Goal: Task Accomplishment & Management: Use online tool/utility

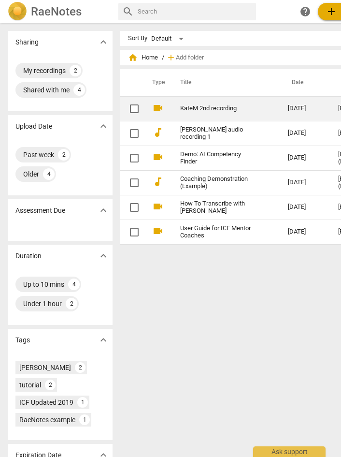
click at [212, 108] on link "KateM 2nd recording" at bounding box center [216, 108] width 73 height 7
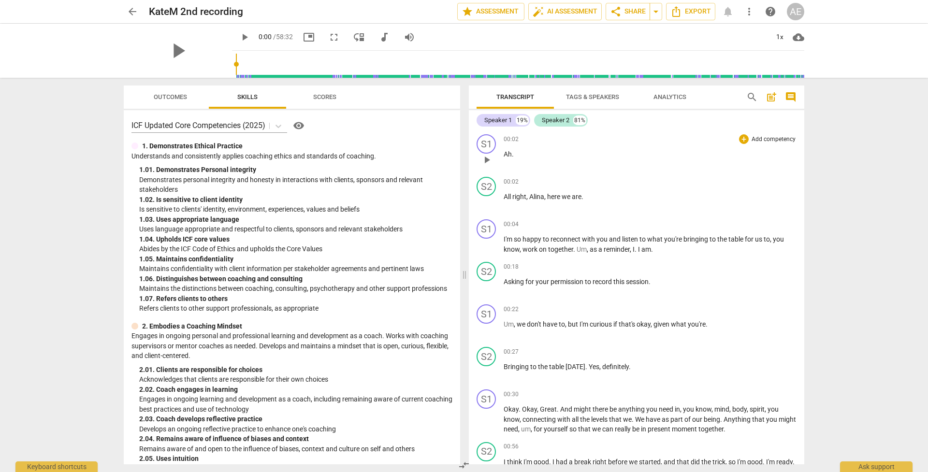
click at [341, 158] on p "Ah ." at bounding box center [650, 154] width 293 height 10
click at [341, 99] on span "Tags & Speakers" at bounding box center [592, 96] width 53 height 7
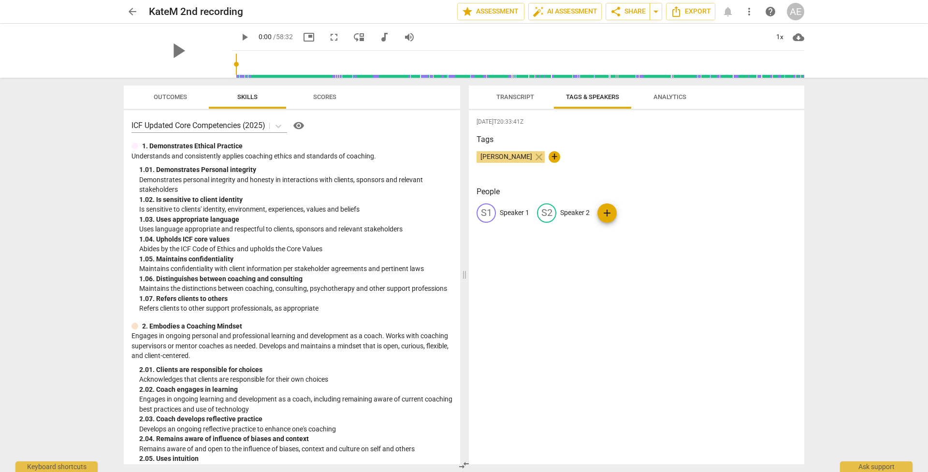
click at [341, 216] on p "Speaker 1" at bounding box center [514, 213] width 29 height 10
type input "[PERSON_NAME]"
click at [341, 210] on p "Speaker 2" at bounding box center [637, 213] width 29 height 10
type input "Client A"
click at [341, 148] on div "Tags [PERSON_NAME] close +" at bounding box center [636, 156] width 320 height 44
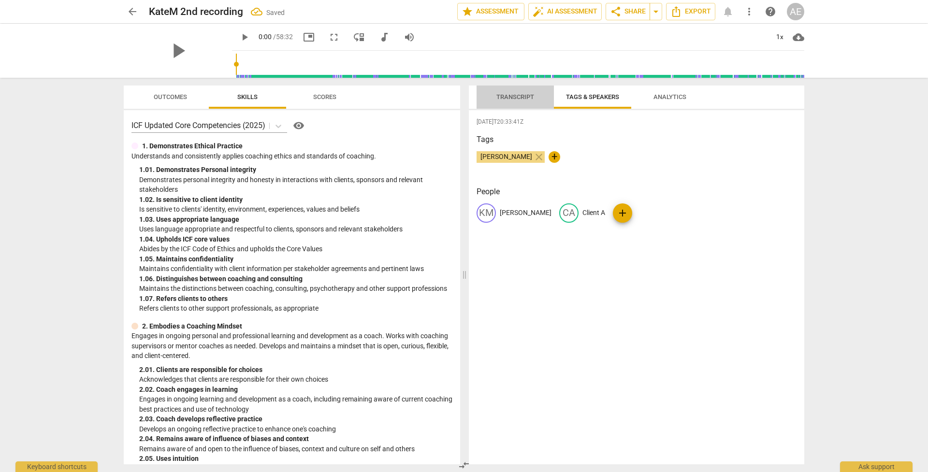
click at [341, 95] on span "Transcript" at bounding box center [515, 96] width 38 height 7
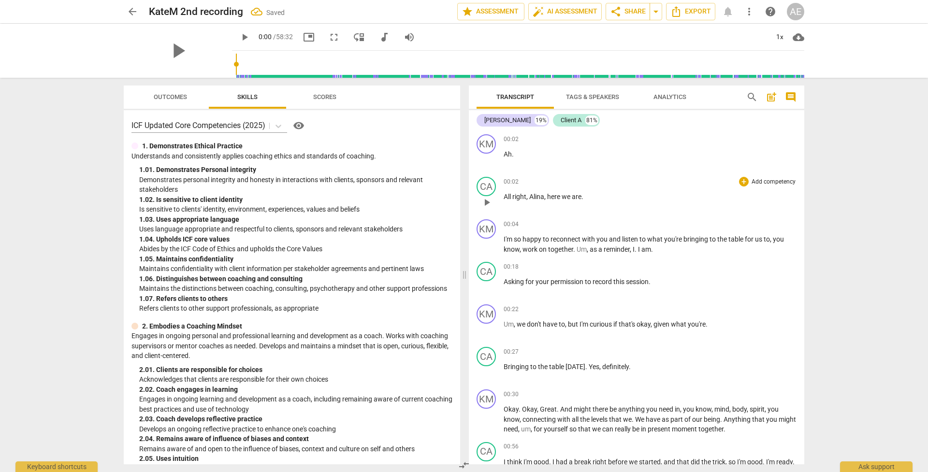
click at [341, 196] on span "All" at bounding box center [508, 197] width 9 height 8
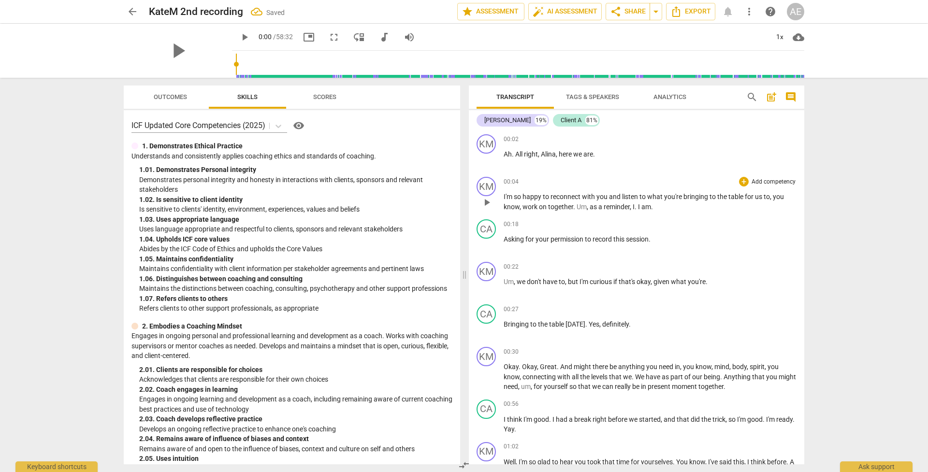
click at [341, 198] on span "I'm" at bounding box center [509, 197] width 10 height 8
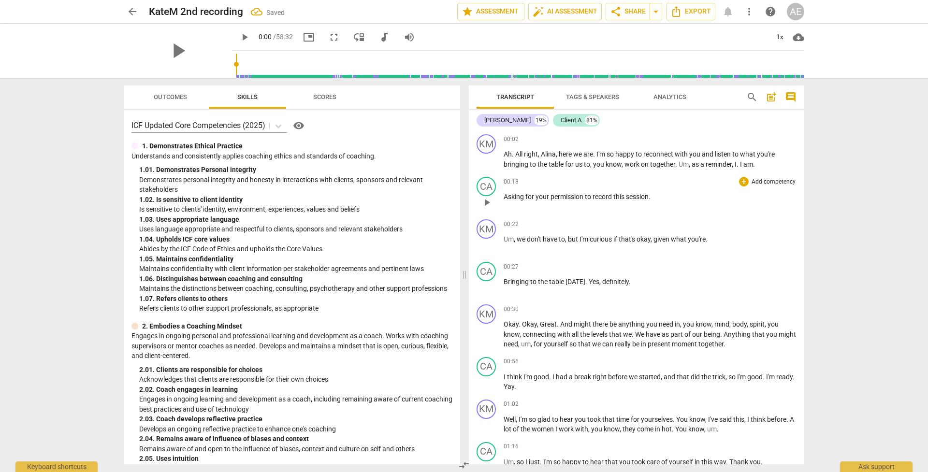
click at [341, 196] on span "Asking" at bounding box center [515, 197] width 22 height 8
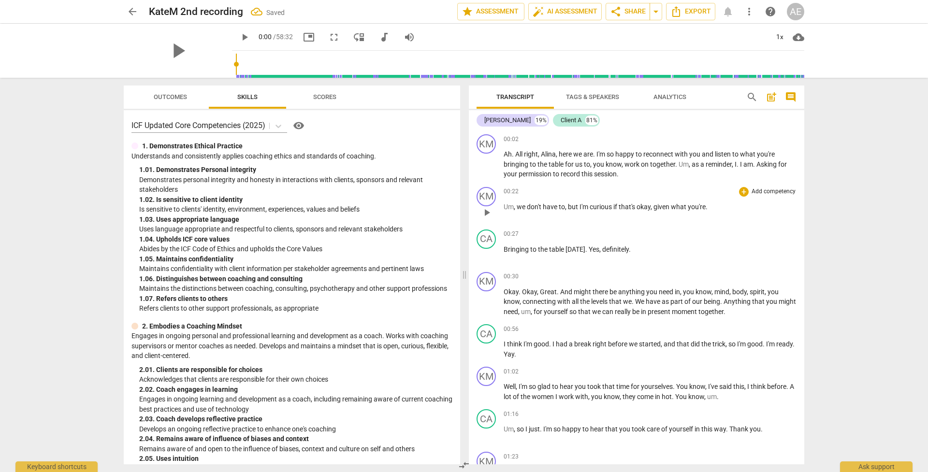
click at [341, 206] on div "play_arrow pause" at bounding box center [491, 212] width 25 height 13
click at [341, 203] on span "Um" at bounding box center [509, 207] width 10 height 8
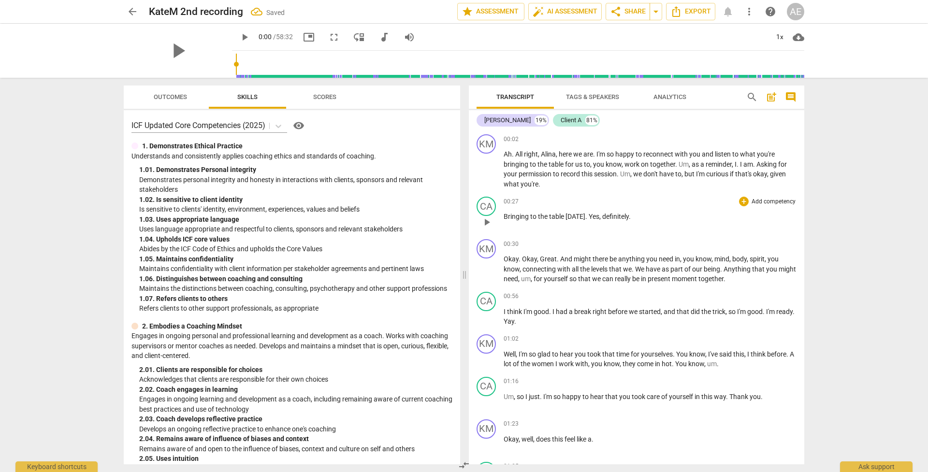
click at [341, 216] on span "Bringing" at bounding box center [517, 217] width 27 height 8
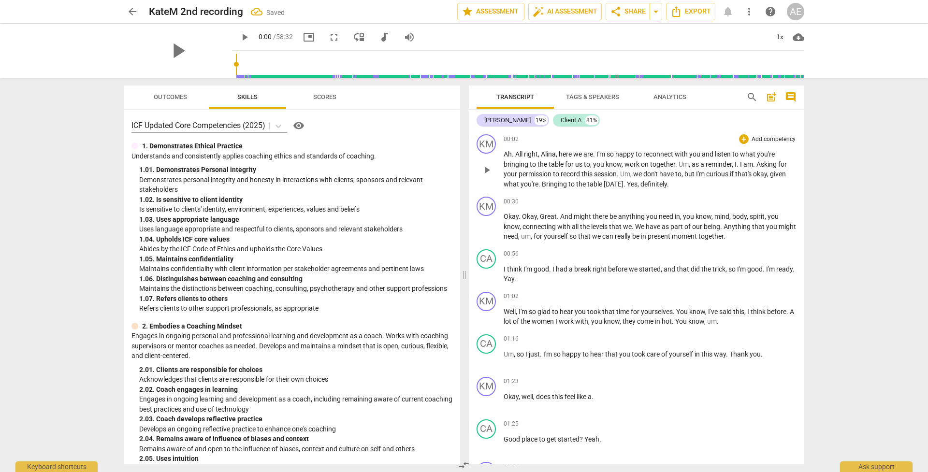
click at [341, 182] on span "Yes" at bounding box center [632, 184] width 11 height 8
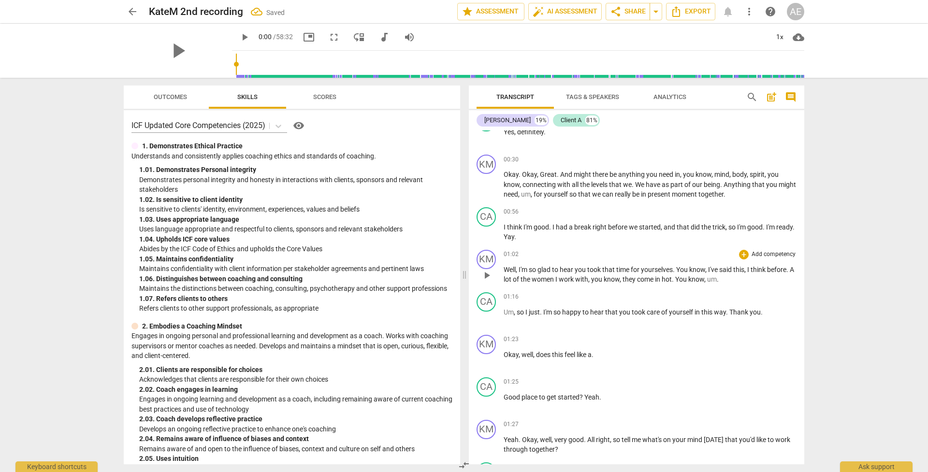
scroll to position [155, 0]
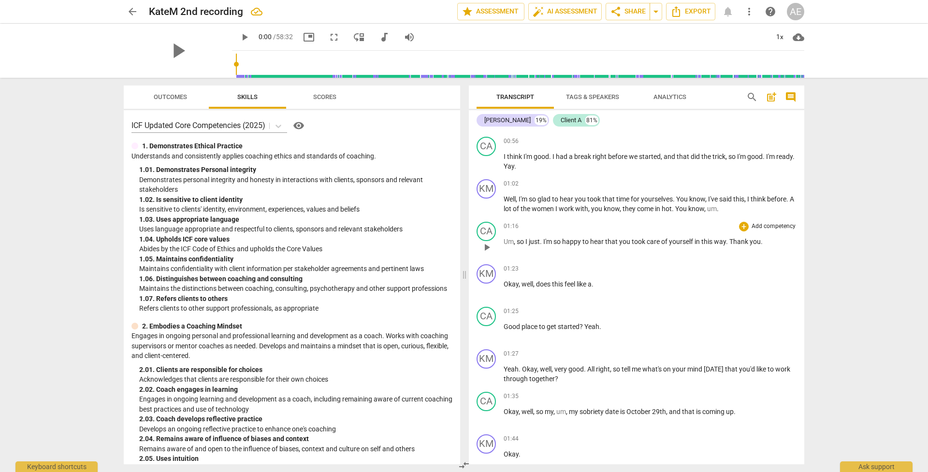
click at [341, 239] on span "Um" at bounding box center [509, 242] width 10 height 8
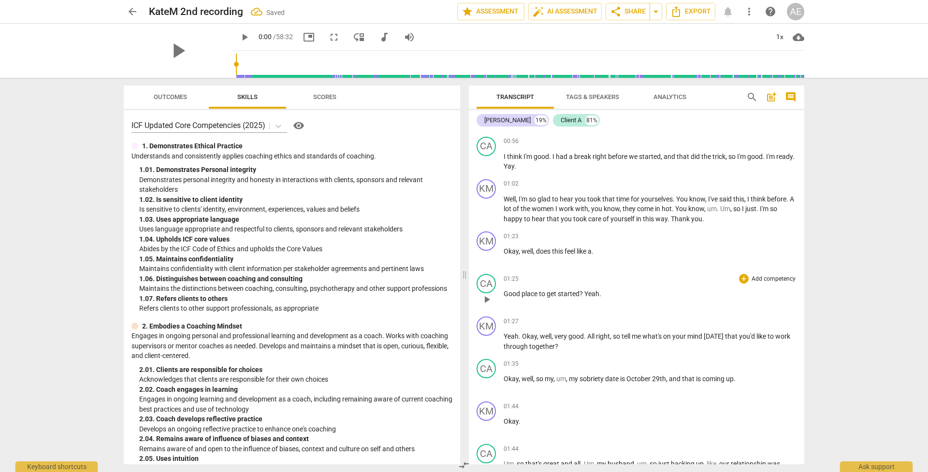
click at [341, 291] on span "Good" at bounding box center [513, 294] width 18 height 8
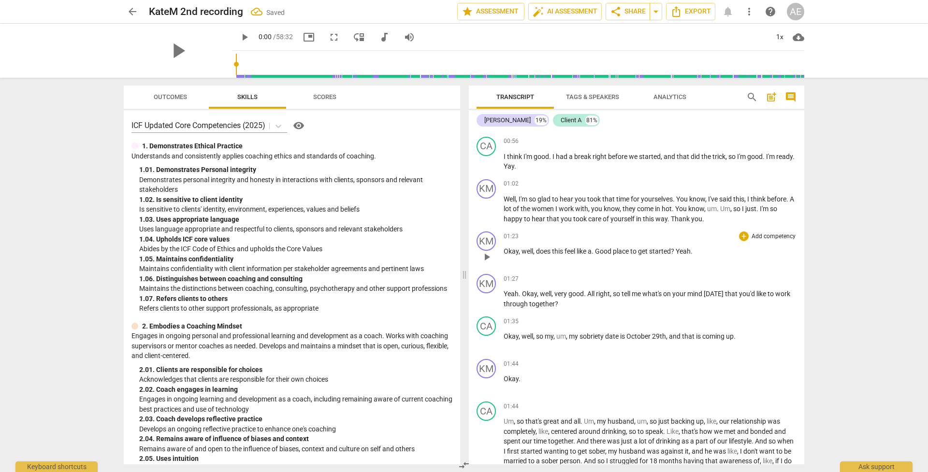
click at [341, 250] on span "Okay" at bounding box center [511, 251] width 15 height 8
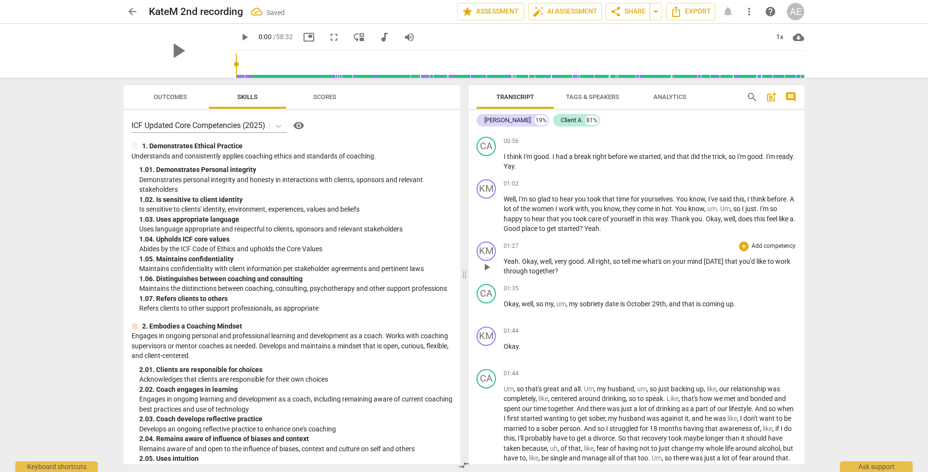
click at [341, 259] on span "Yeah" at bounding box center [511, 262] width 15 height 8
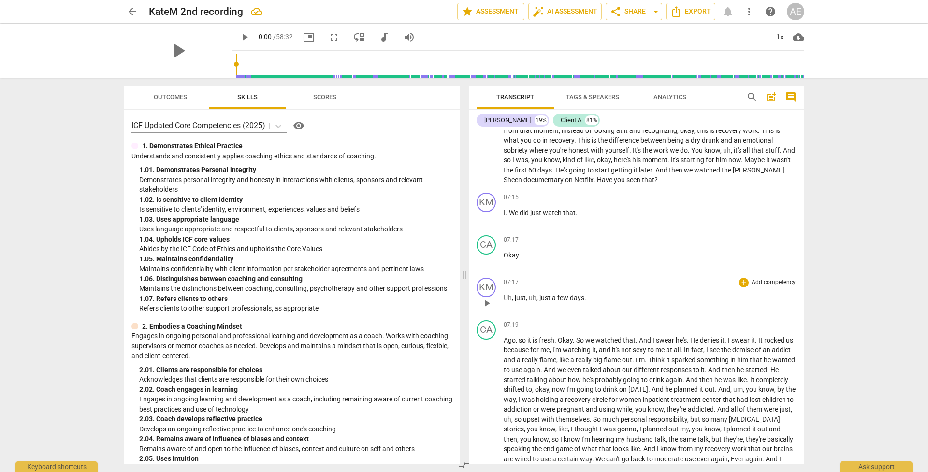
scroll to position [884, 0]
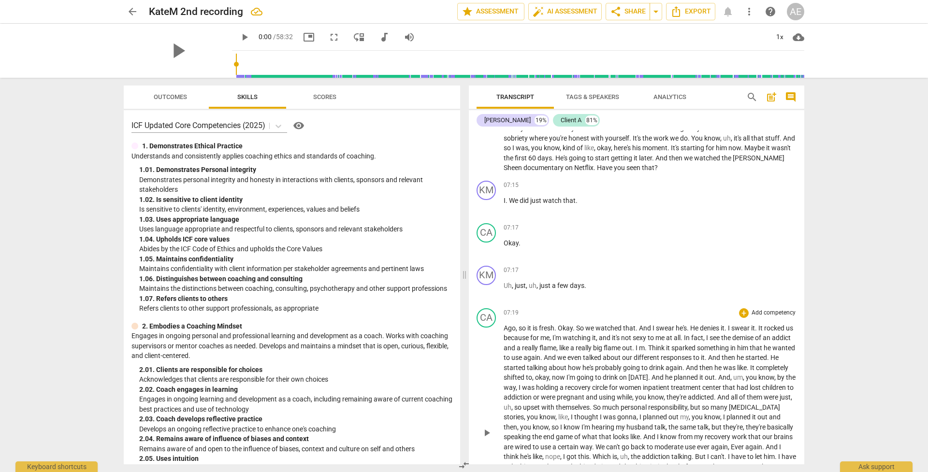
click at [341, 324] on span "Ago" at bounding box center [510, 328] width 12 height 8
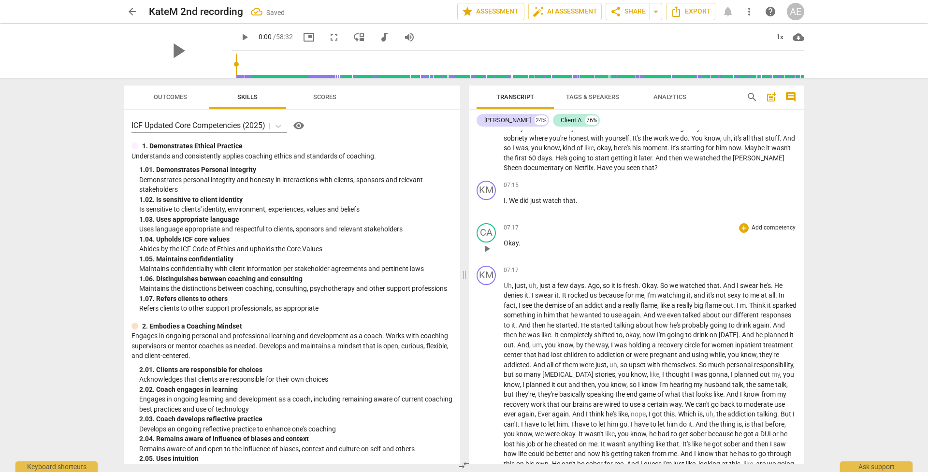
click at [341, 239] on p "Okay ." at bounding box center [650, 243] width 293 height 10
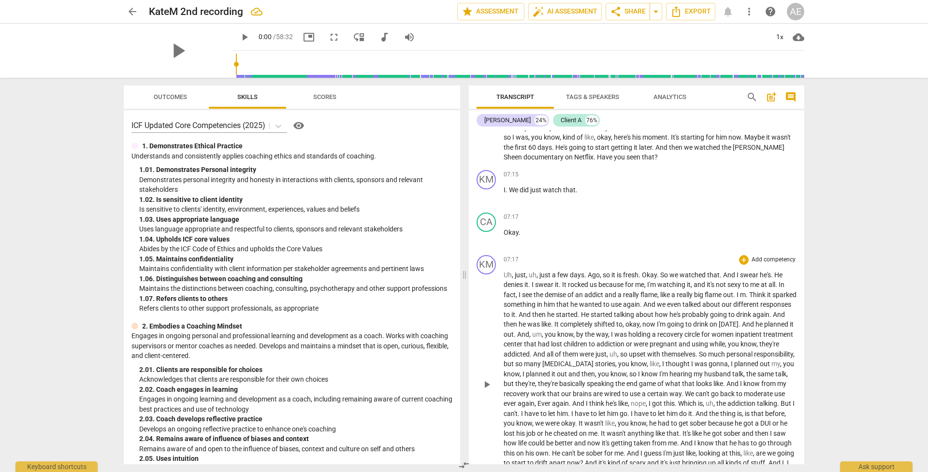
scroll to position [883, 0]
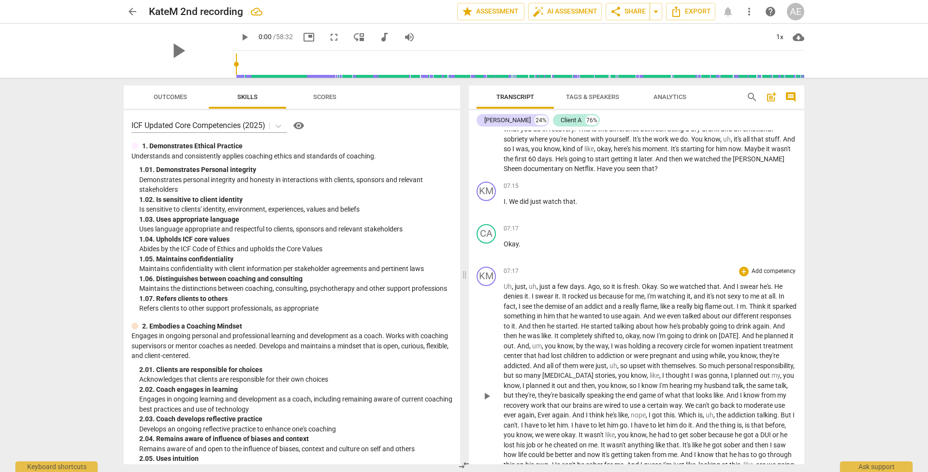
click at [341, 283] on span "Uh" at bounding box center [508, 287] width 8 height 8
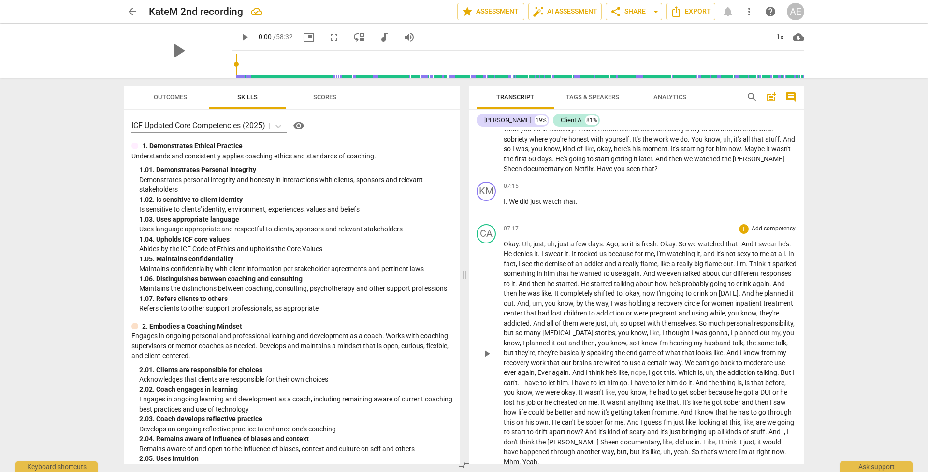
click at [341, 240] on span "Uh" at bounding box center [526, 244] width 8 height 8
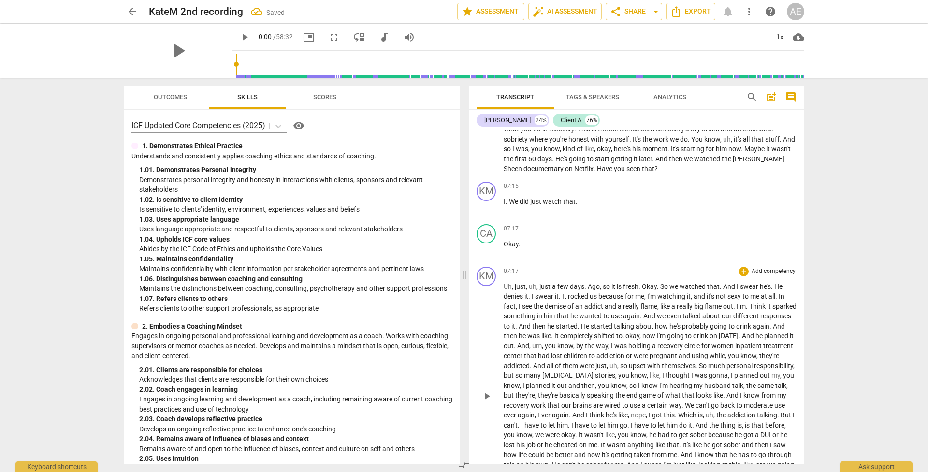
click at [341, 283] on span "Okay" at bounding box center [649, 287] width 15 height 8
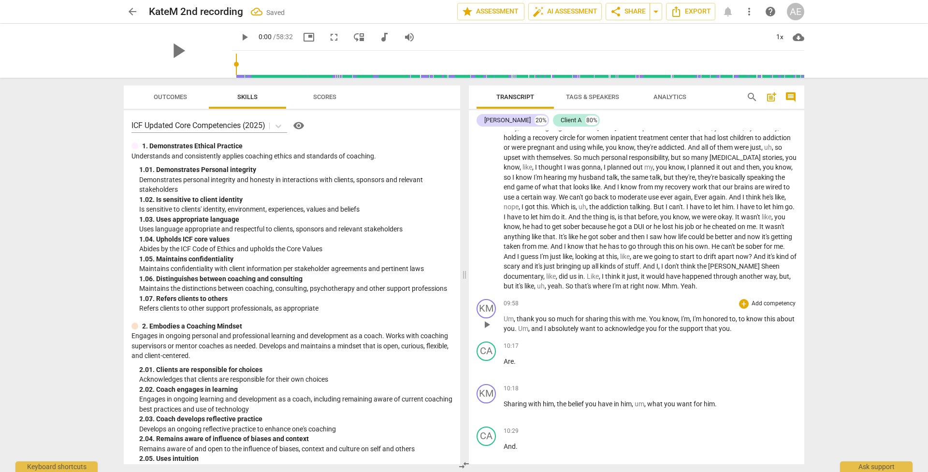
scroll to position [1240, 0]
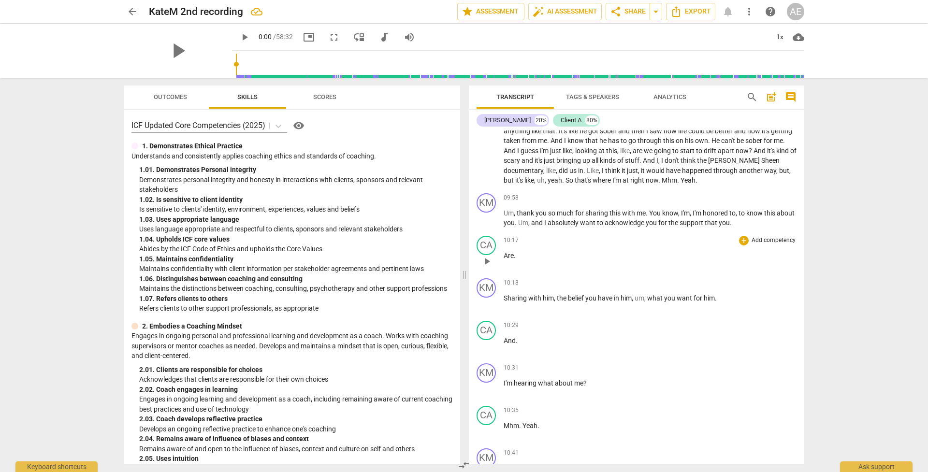
click at [341, 251] on p "Are ." at bounding box center [650, 256] width 293 height 10
click at [341, 293] on p "Sharing with him , the belief you have in him , um , what you want for him ." at bounding box center [650, 298] width 293 height 10
click at [341, 252] on span "Are" at bounding box center [509, 256] width 10 height 8
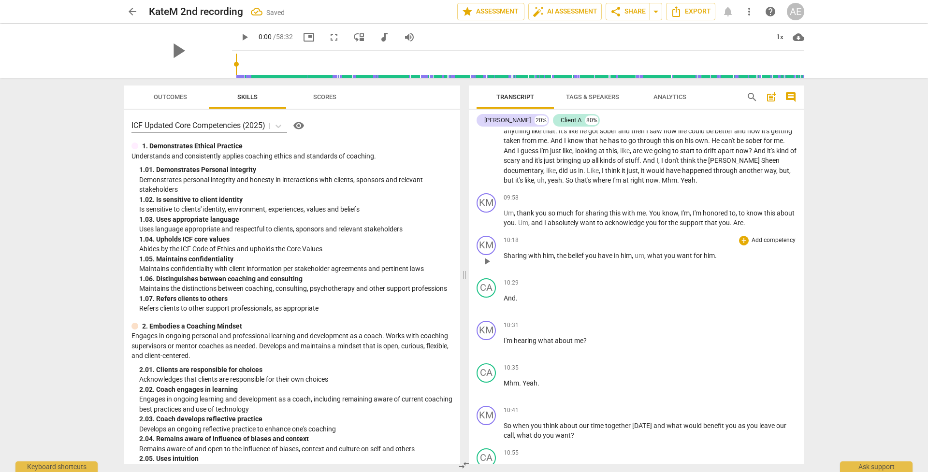
click at [341, 252] on span "Sharing" at bounding box center [516, 256] width 25 height 8
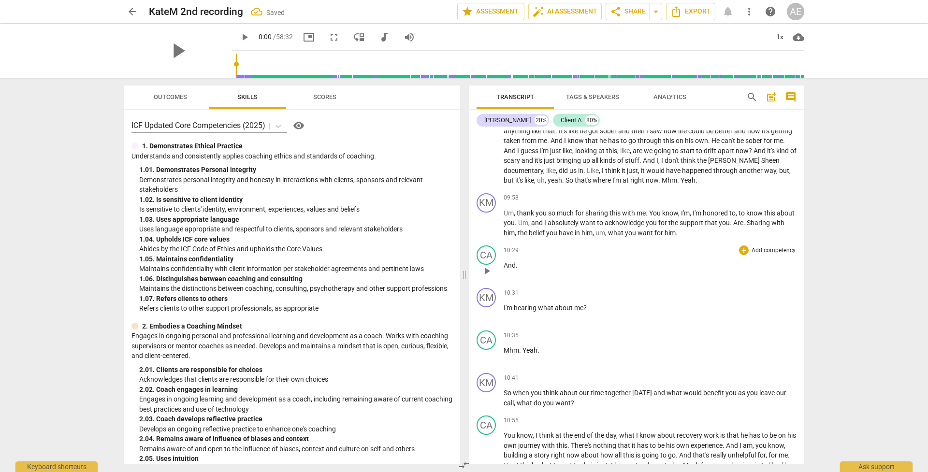
click at [341, 261] on span "And" at bounding box center [510, 265] width 12 height 8
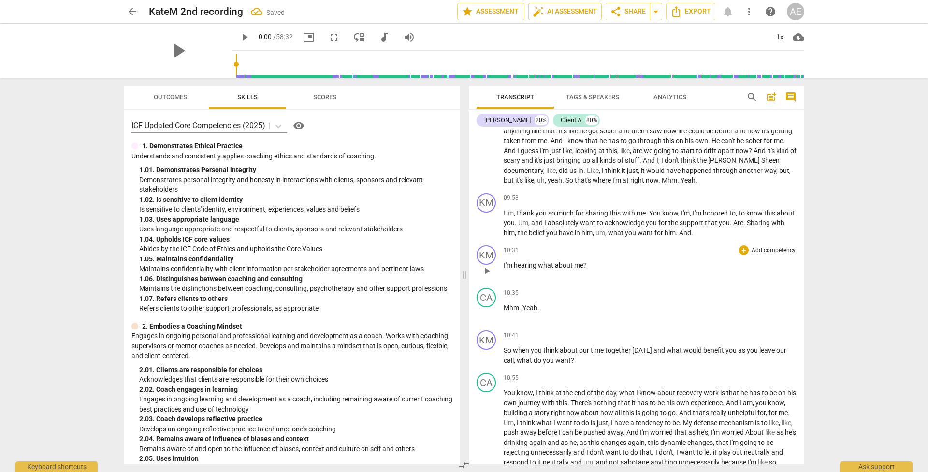
click at [341, 261] on span "I'm" at bounding box center [509, 265] width 10 height 8
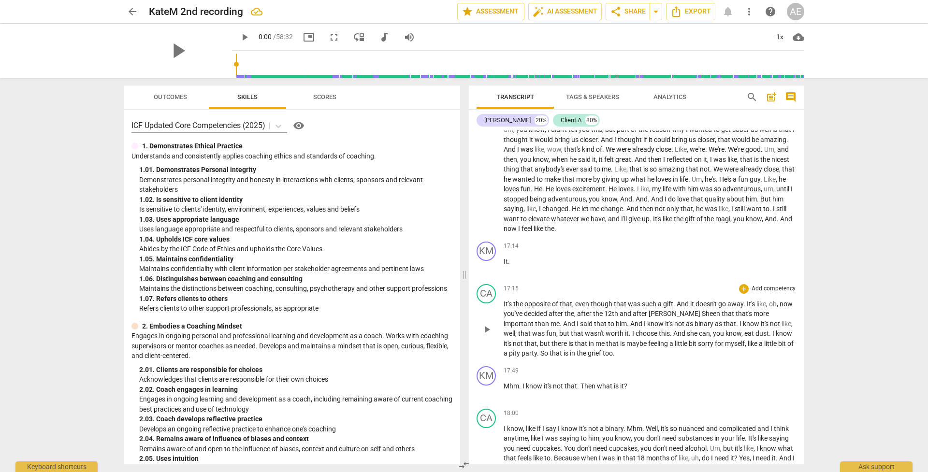
scroll to position [2190, 0]
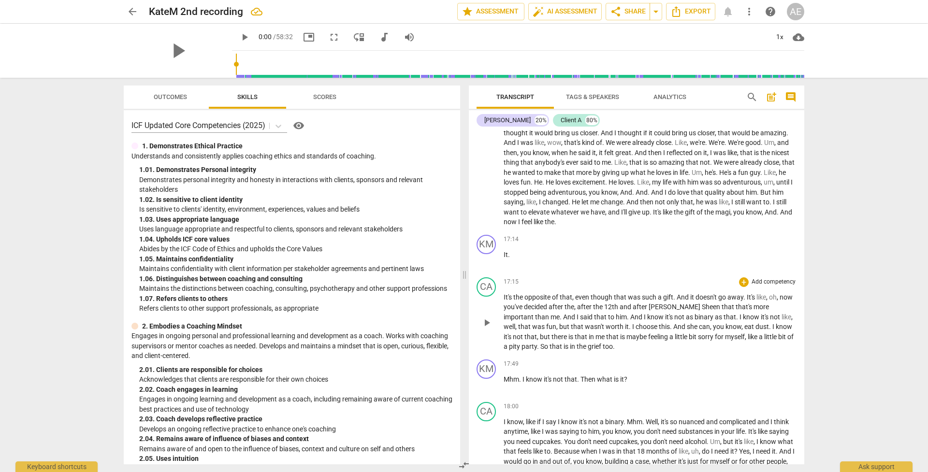
click at [341, 293] on span "It's" at bounding box center [509, 297] width 10 height 8
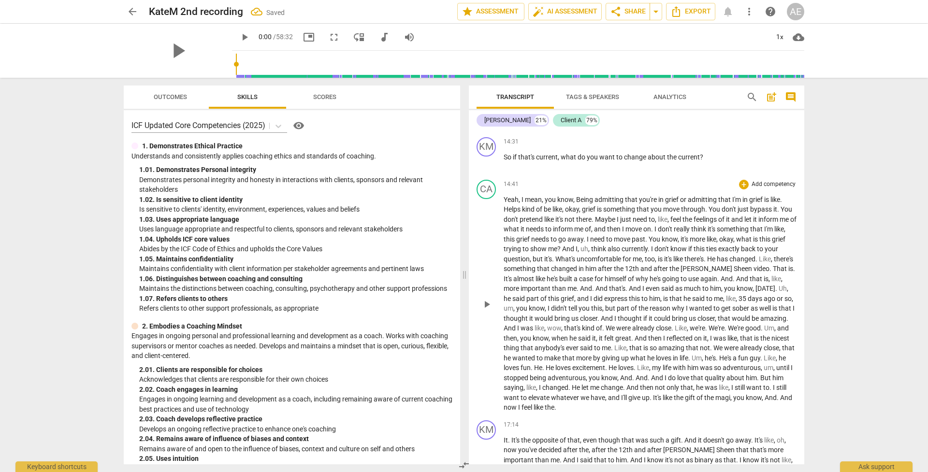
scroll to position [2065, 0]
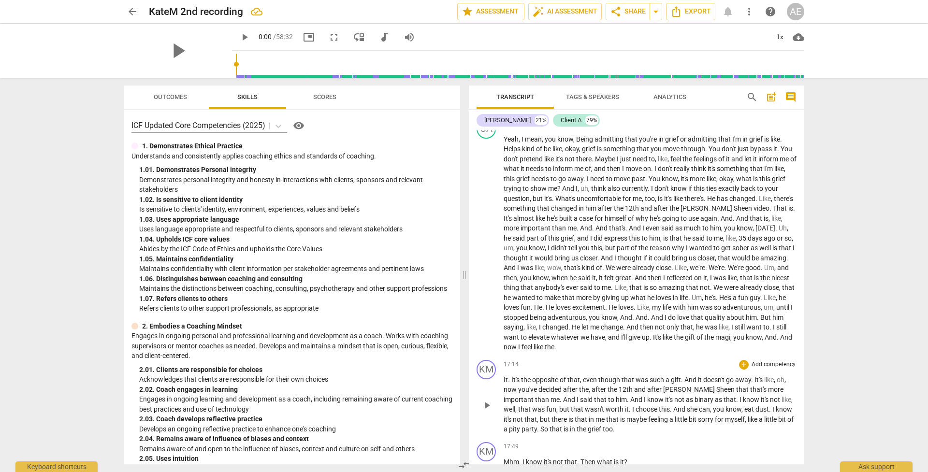
click at [341, 376] on span "It" at bounding box center [506, 380] width 4 height 8
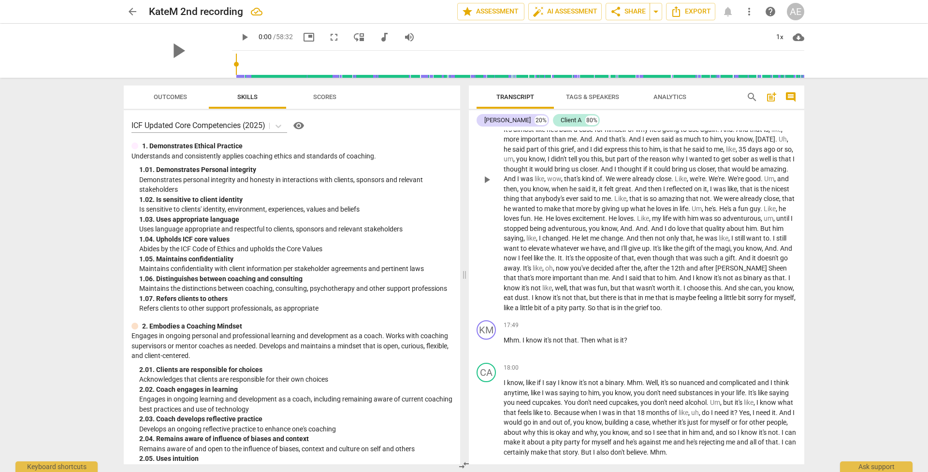
scroll to position [2159, 0]
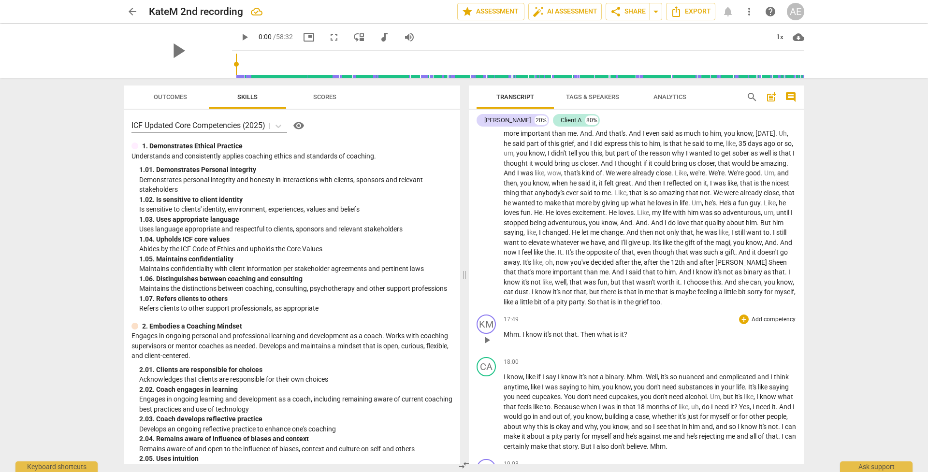
click at [341, 331] on span "it's" at bounding box center [548, 335] width 9 height 8
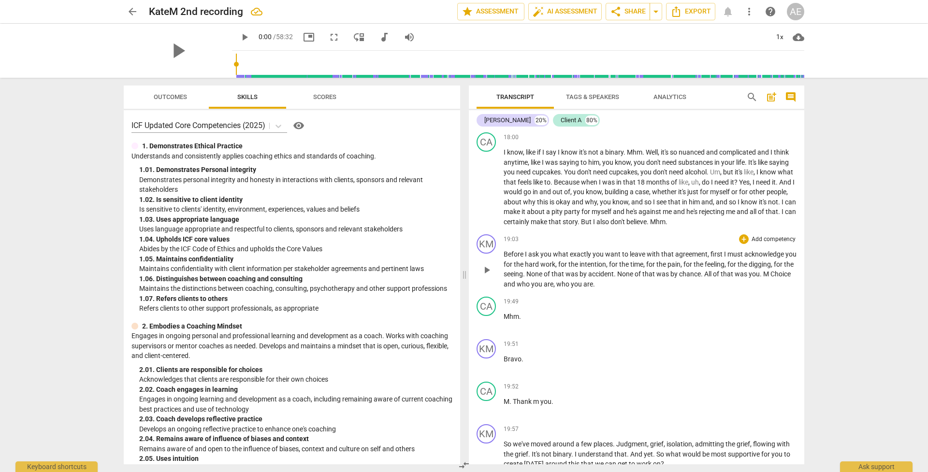
scroll to position [2441, 0]
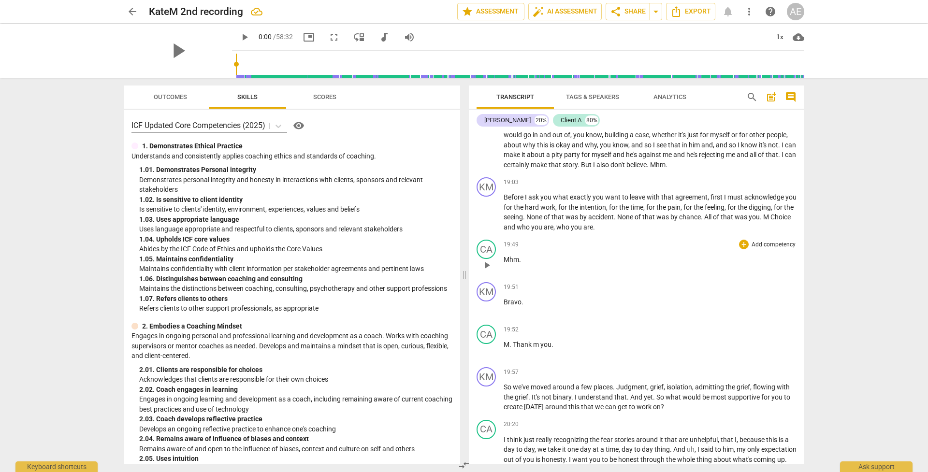
click at [341, 256] on span "Mhm" at bounding box center [511, 260] width 15 height 8
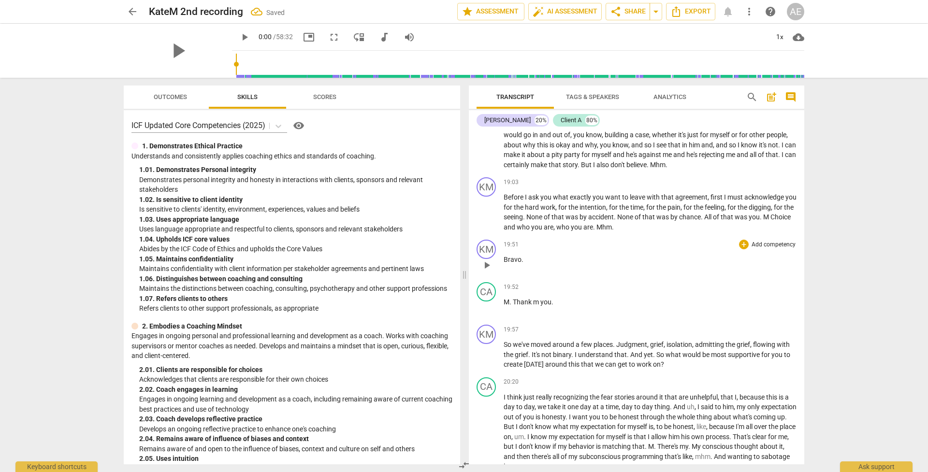
click at [341, 256] on span "Bravo" at bounding box center [513, 260] width 18 height 8
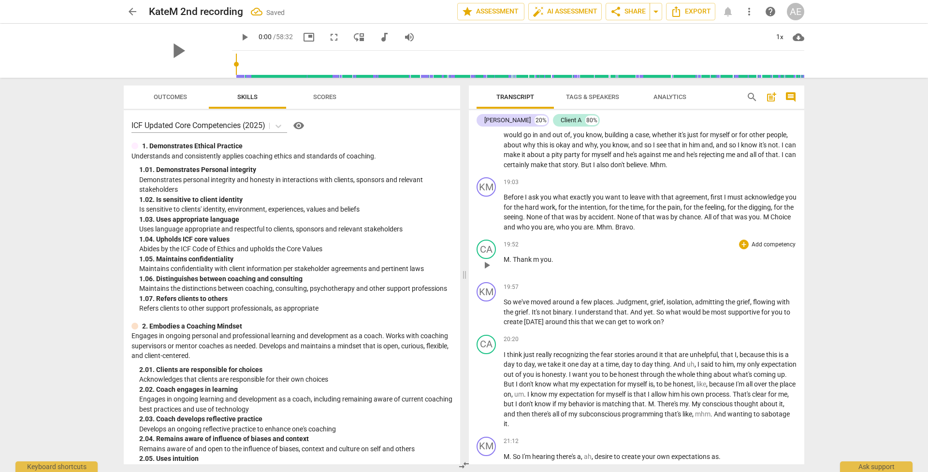
click at [341, 256] on span "Thank" at bounding box center [523, 260] width 20 height 8
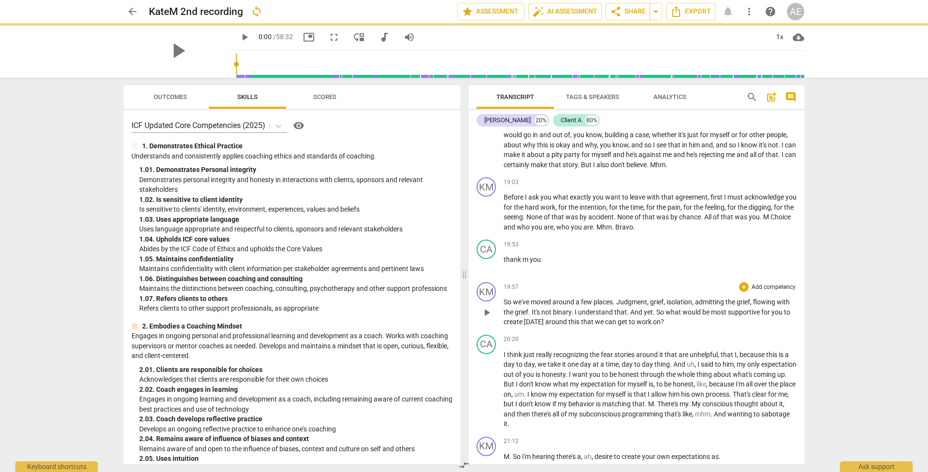
click at [341, 297] on p "So we've moved around a few places . Judgment , grief , isolation , admitting t…" at bounding box center [650, 312] width 293 height 30
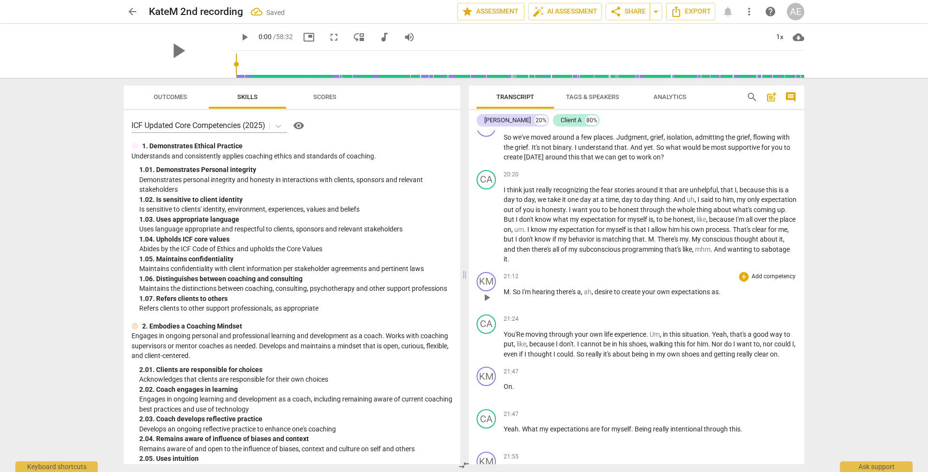
scroll to position [2608, 0]
click at [341, 329] on span "You'Re" at bounding box center [515, 333] width 22 height 8
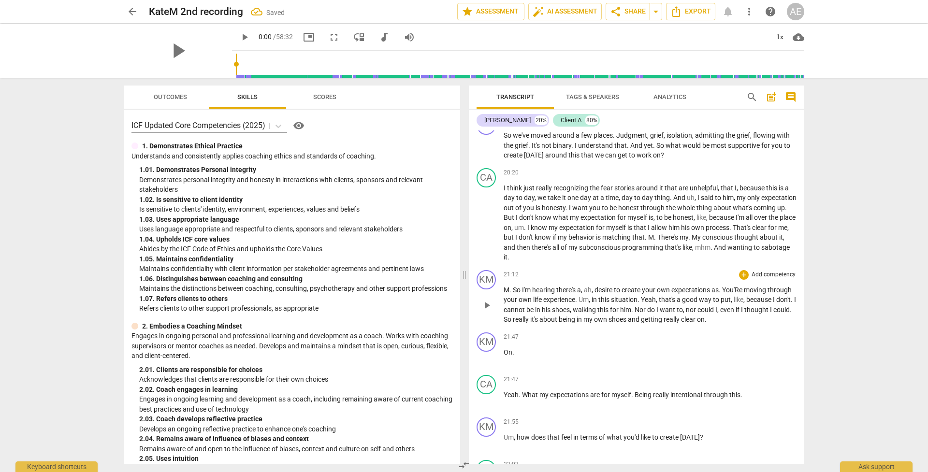
click at [341, 296] on span "Yeah" at bounding box center [648, 300] width 15 height 8
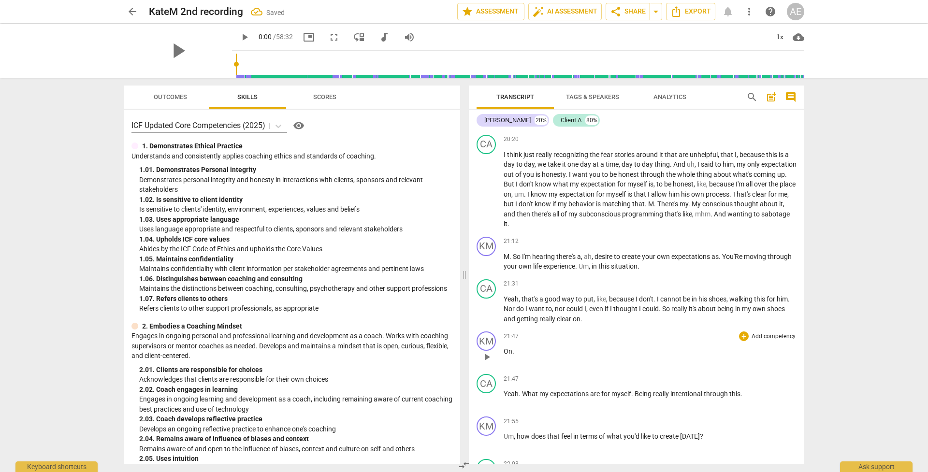
scroll to position [2678, 0]
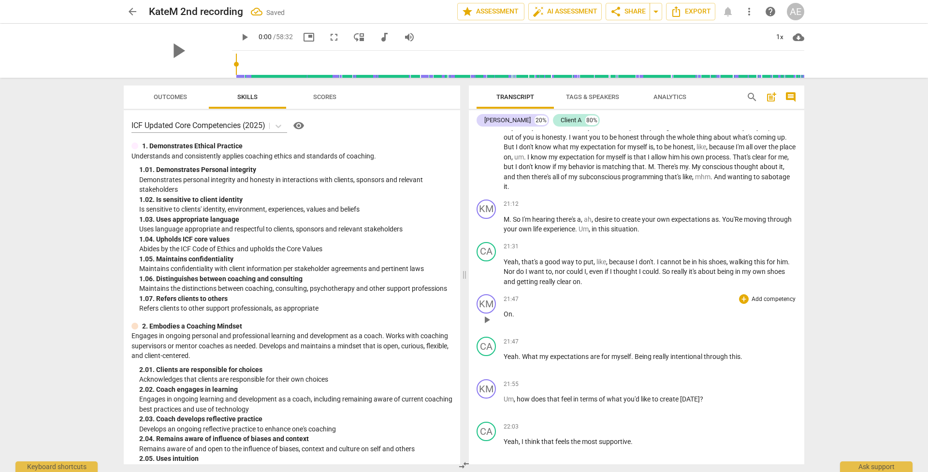
click at [341, 310] on span "On" at bounding box center [508, 314] width 9 height 8
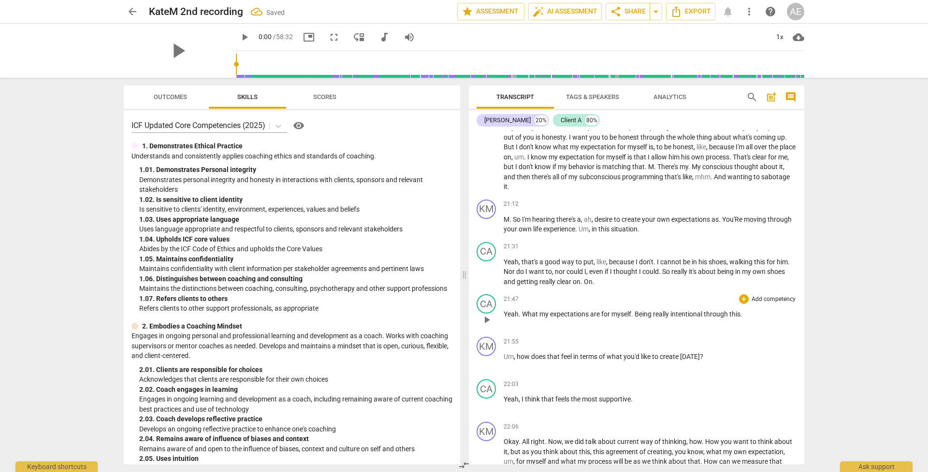
click at [341, 310] on span "Yeah" at bounding box center [511, 314] width 15 height 8
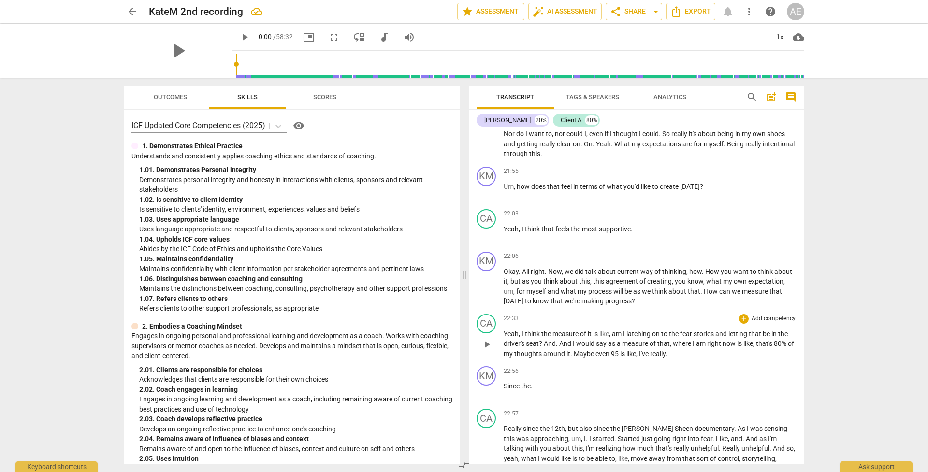
scroll to position [2957, 0]
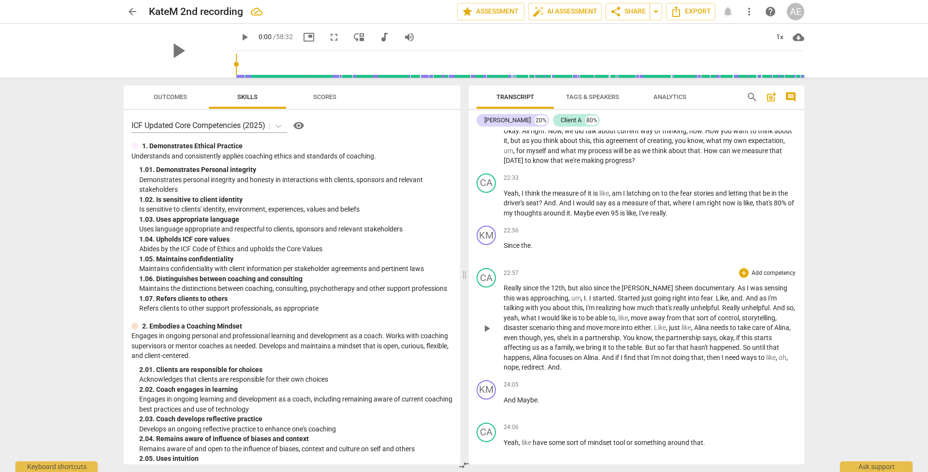
click at [341, 284] on span "Really" at bounding box center [513, 288] width 19 height 8
click at [341, 242] on span "Since" at bounding box center [512, 246] width 17 height 8
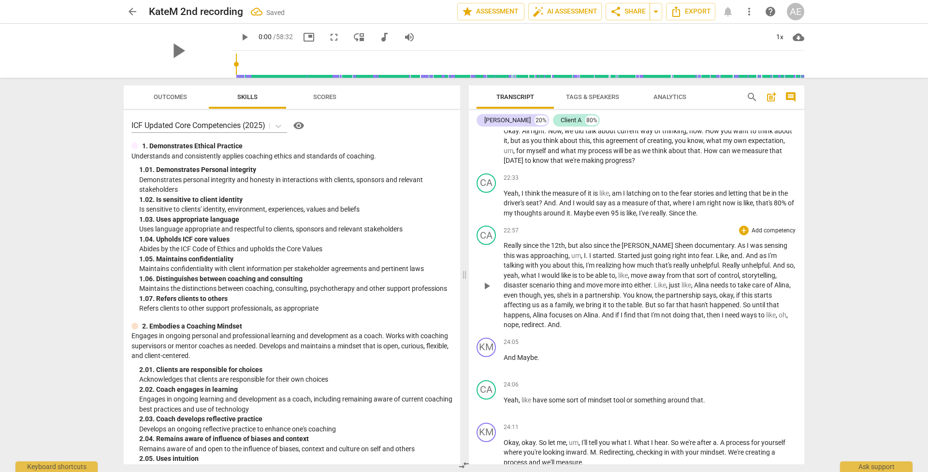
click at [341, 242] on span "Really" at bounding box center [513, 246] width 19 height 8
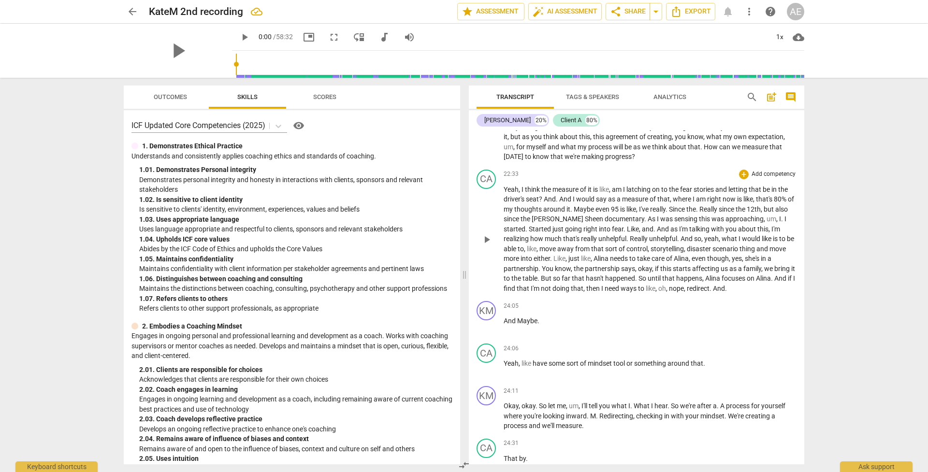
scroll to position [2963, 0]
click at [341, 315] on span "And" at bounding box center [511, 319] width 14 height 8
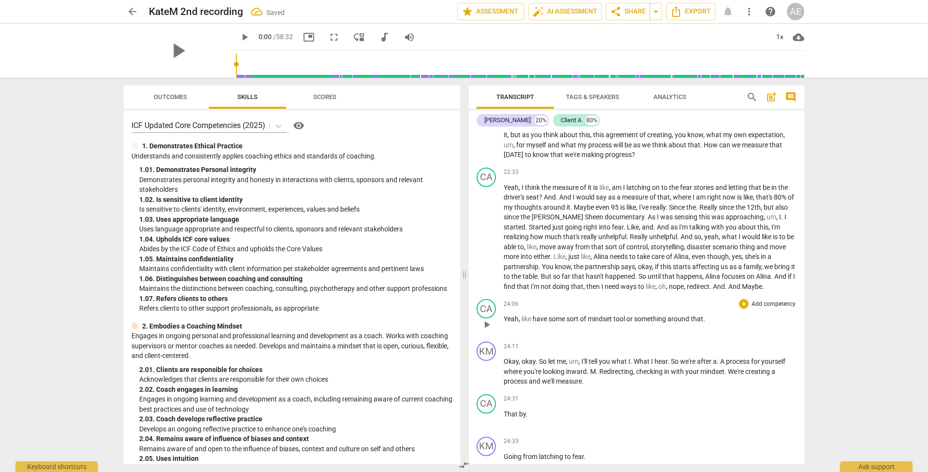
click at [341, 315] on span "Yeah" at bounding box center [511, 319] width 15 height 8
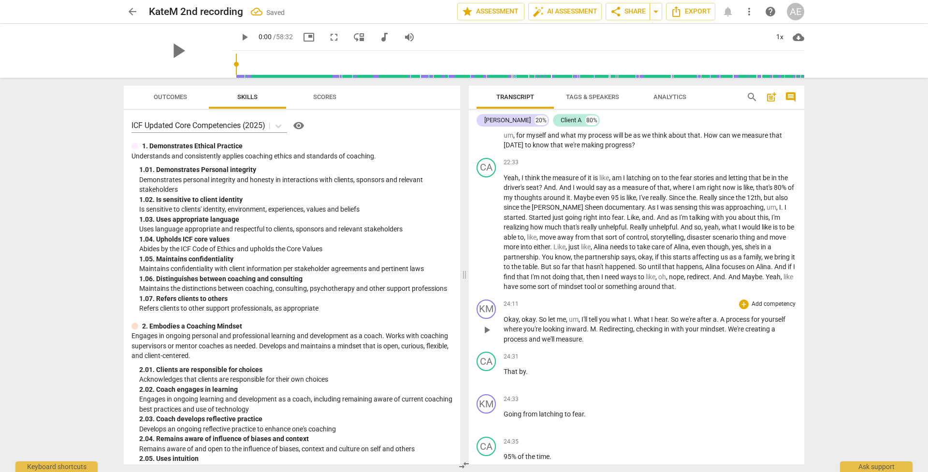
scroll to position [2992, 0]
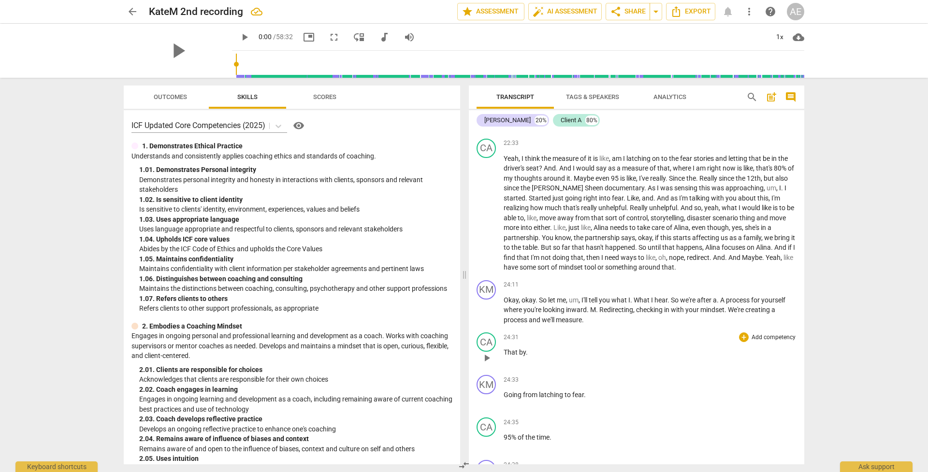
click at [341, 348] on span "That" at bounding box center [511, 352] width 15 height 8
click at [341, 348] on span "Going" at bounding box center [513, 352] width 19 height 8
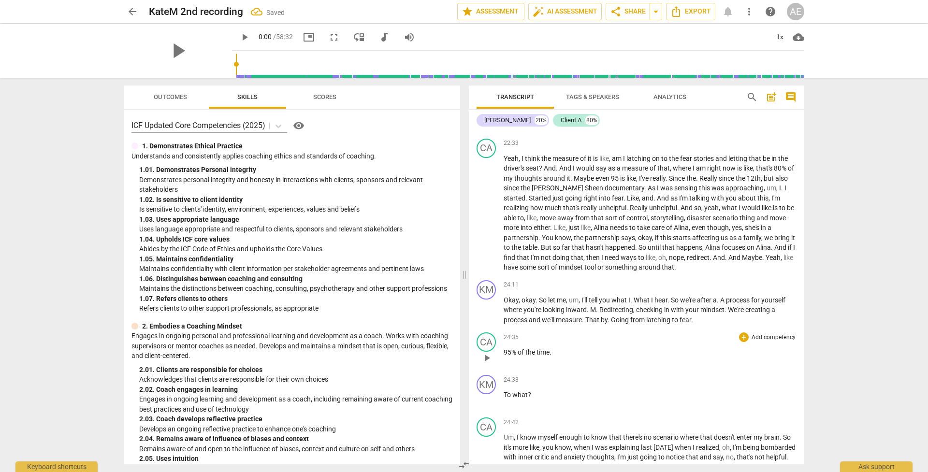
click at [341, 348] on span "95" at bounding box center [508, 352] width 8 height 8
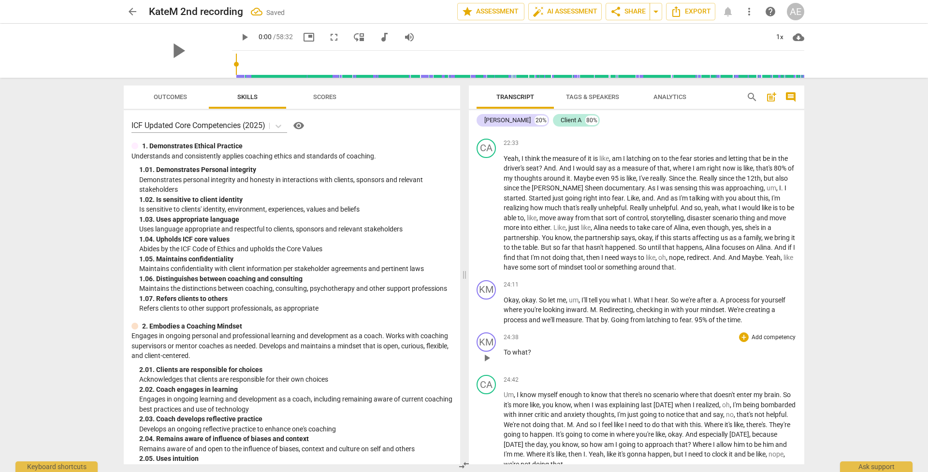
click at [341, 348] on span "To" at bounding box center [508, 352] width 9 height 8
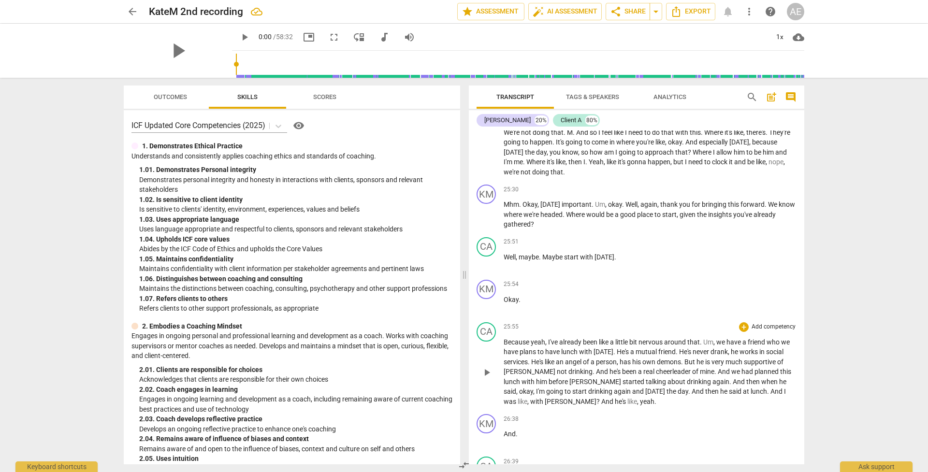
scroll to position [3294, 0]
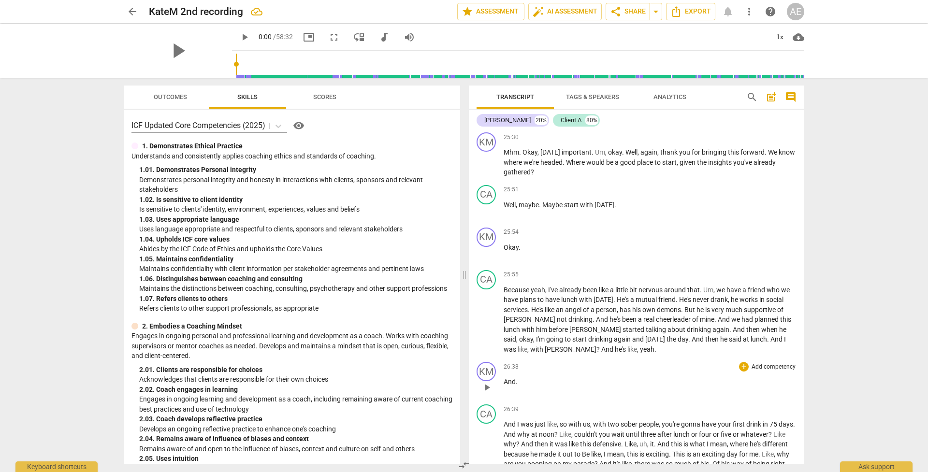
click at [341, 378] on span "And" at bounding box center [510, 382] width 12 height 8
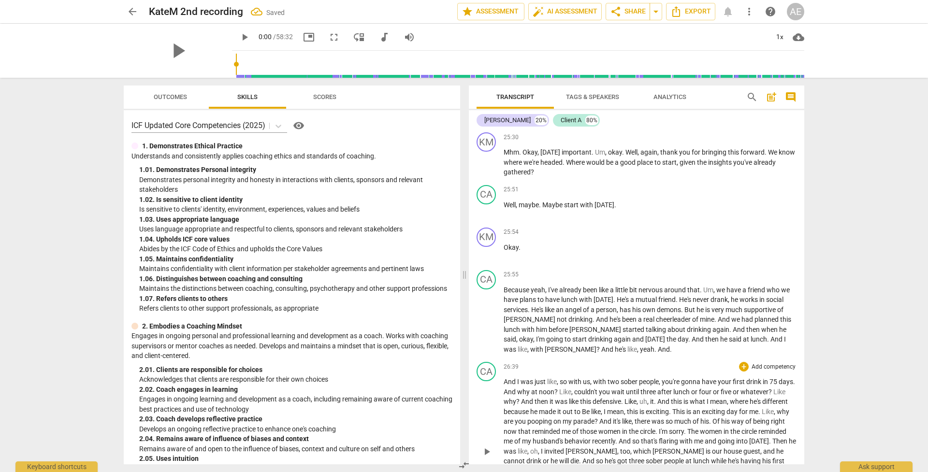
click at [341, 378] on span "And" at bounding box center [511, 382] width 14 height 8
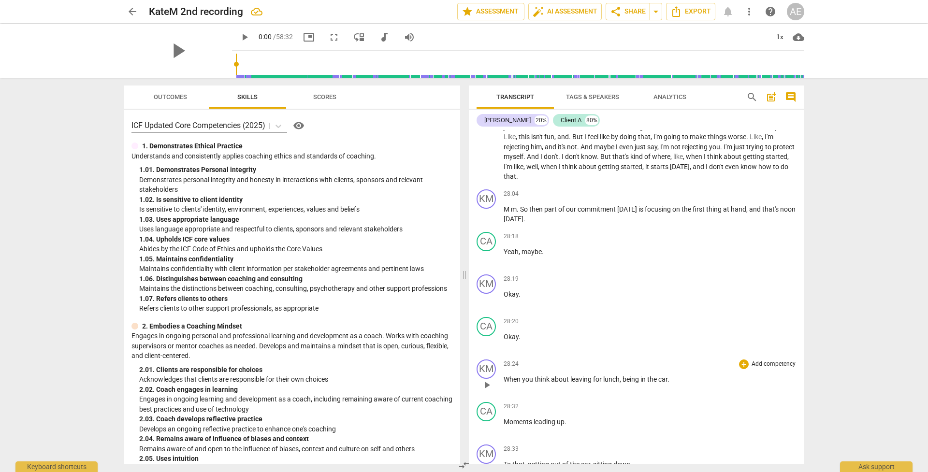
scroll to position [3618, 0]
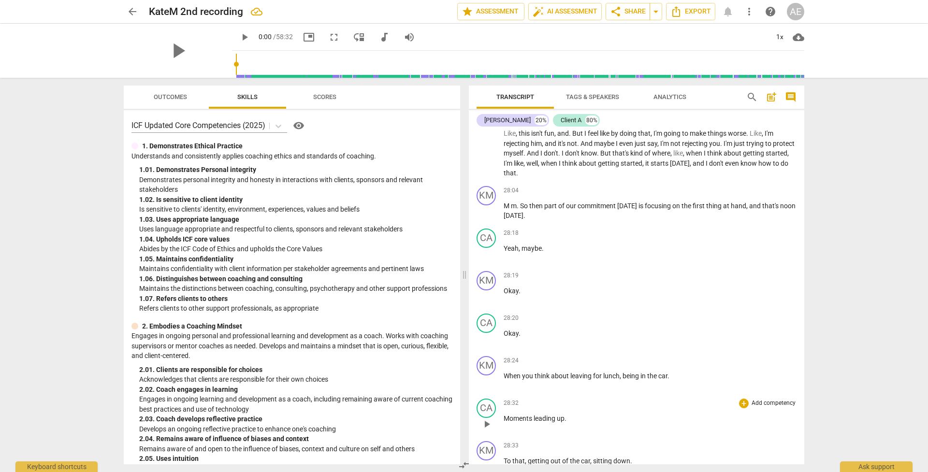
click at [341, 415] on span "Moments" at bounding box center [519, 419] width 30 height 8
click at [341, 415] on span "To" at bounding box center [508, 419] width 9 height 8
click at [341, 415] on span "How" at bounding box center [511, 419] width 15 height 8
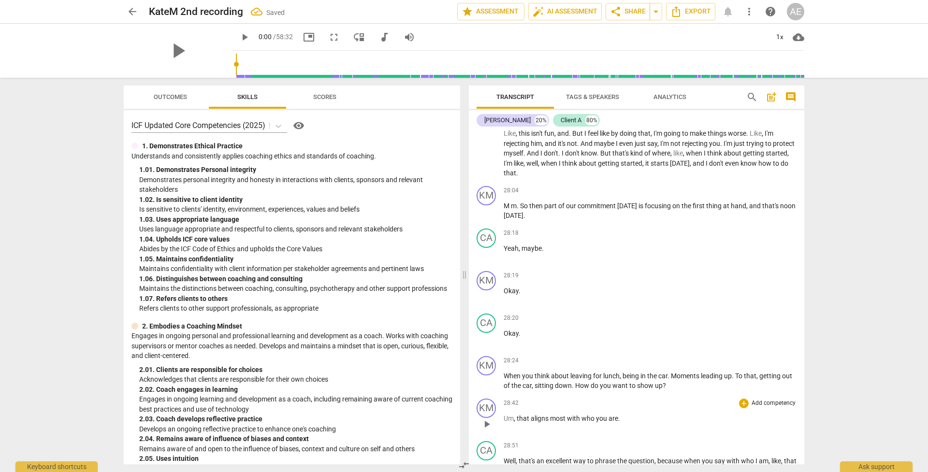
click at [341, 415] on span "Um" at bounding box center [509, 419] width 10 height 8
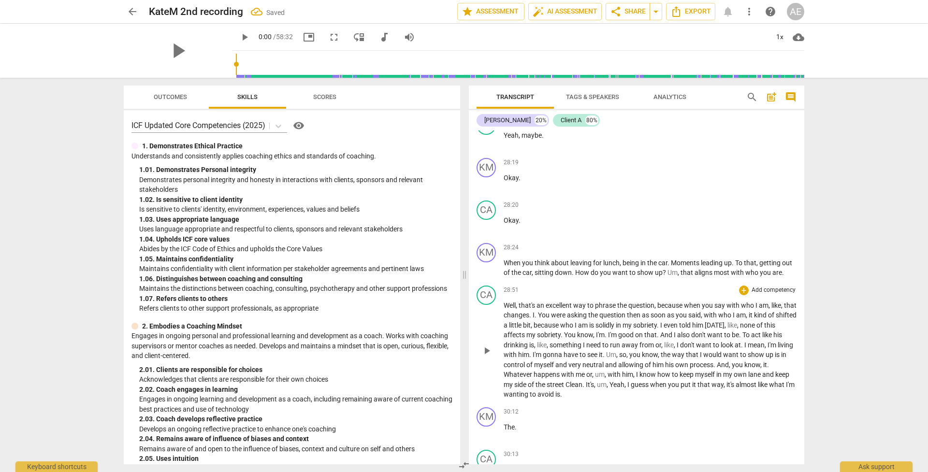
scroll to position [3748, 0]
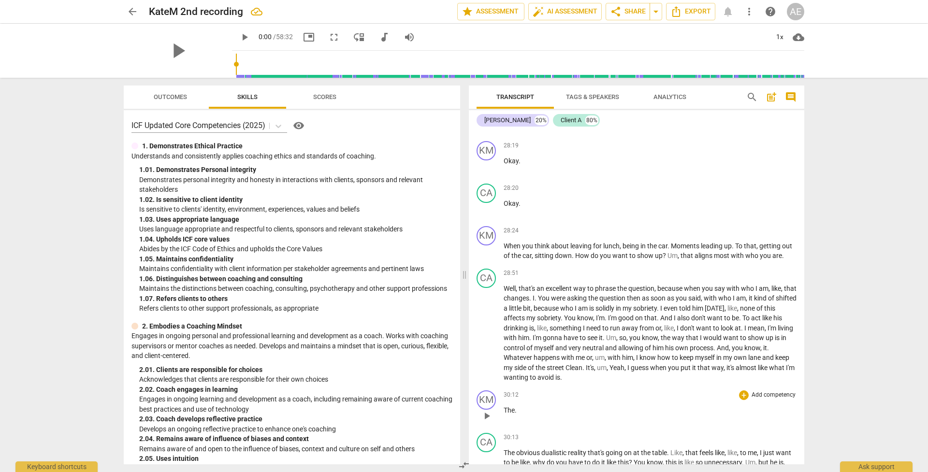
click at [341, 406] on span "The" at bounding box center [509, 410] width 11 height 8
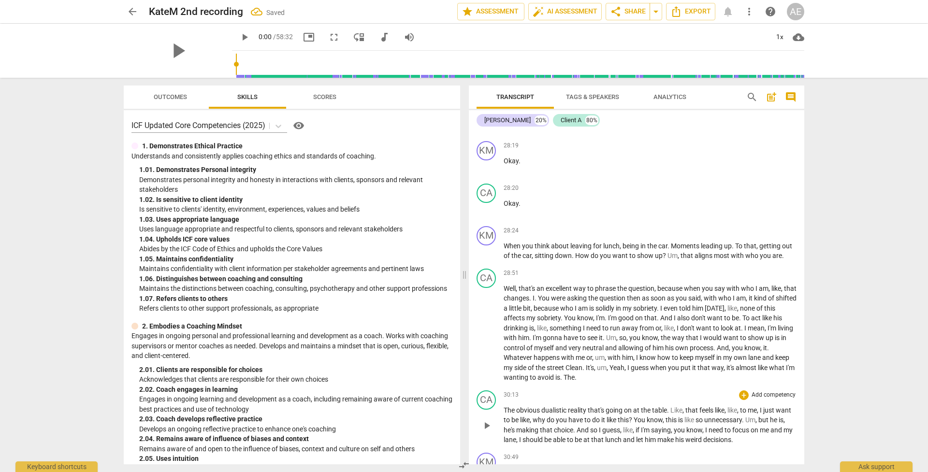
click at [341, 406] on span "The" at bounding box center [510, 410] width 13 height 8
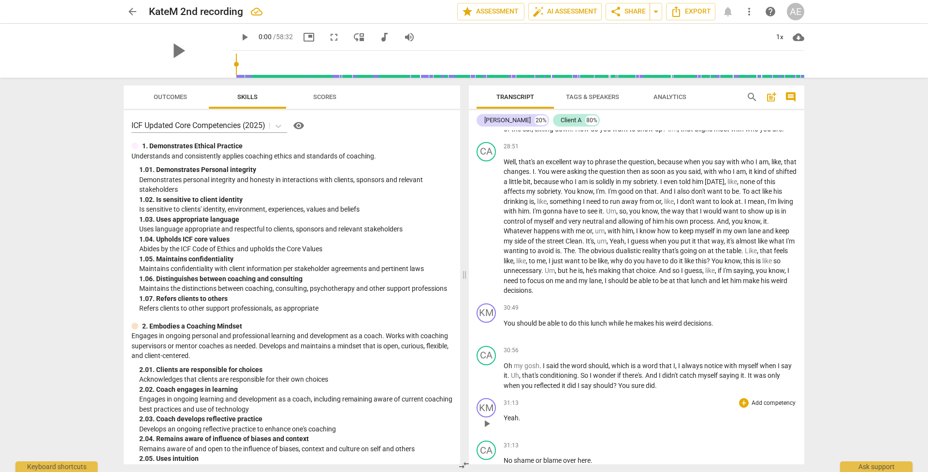
scroll to position [3877, 0]
click at [341, 380] on span "You" at bounding box center [624, 384] width 13 height 8
click at [341, 455] on span "Yeah" at bounding box center [511, 459] width 15 height 8
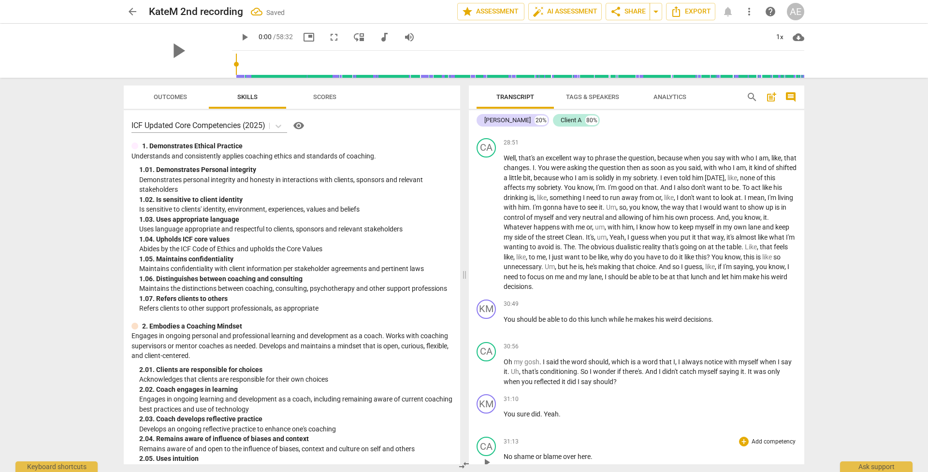
scroll to position [3886, 0]
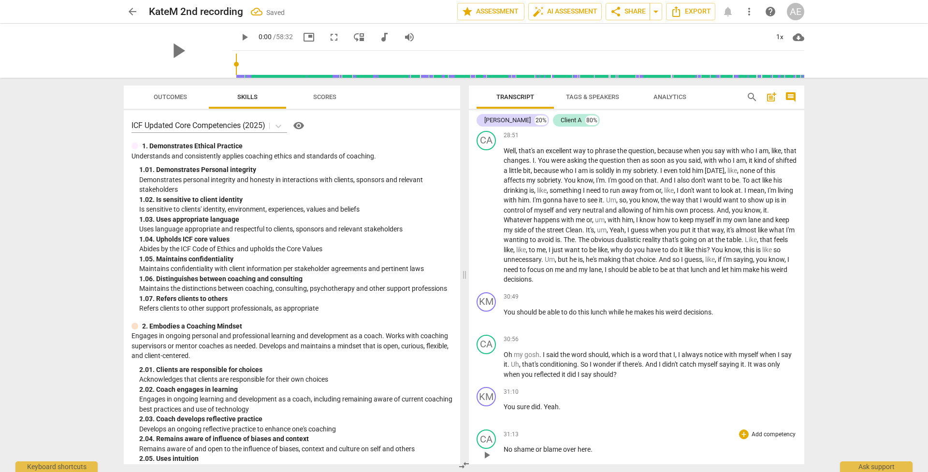
click at [341, 446] on span "No" at bounding box center [509, 450] width 10 height 8
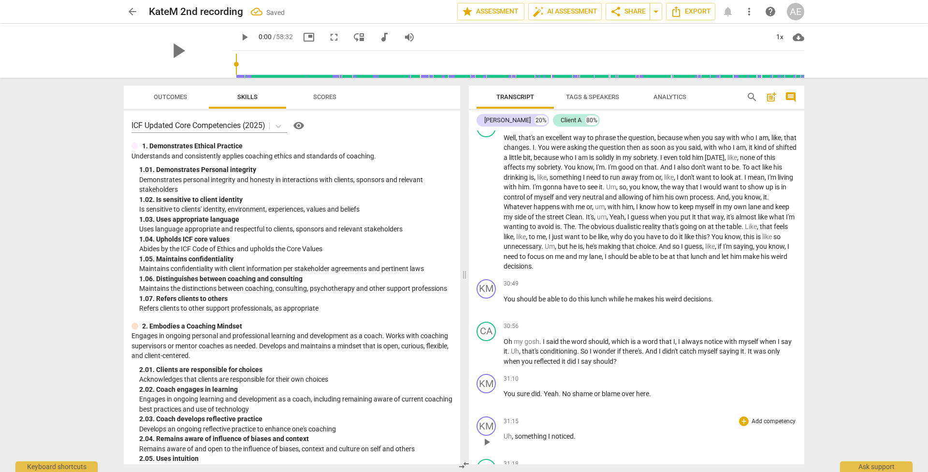
scroll to position [3970, 0]
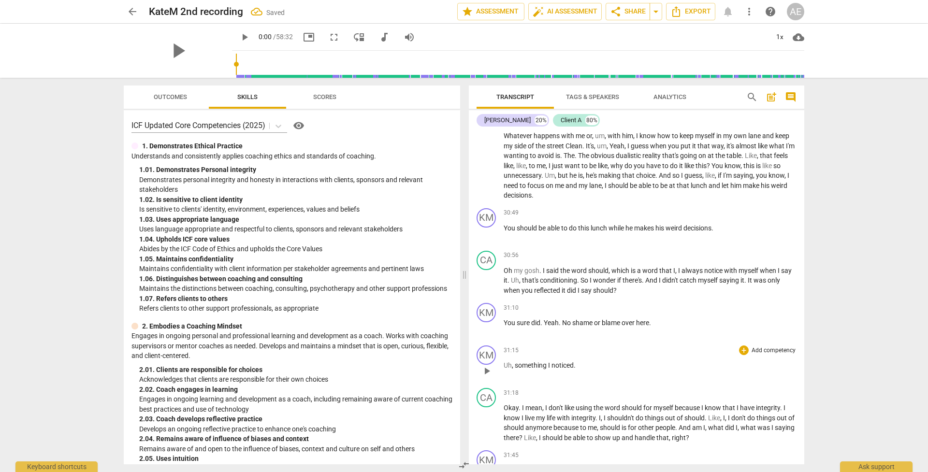
click at [341, 361] on span "Uh" at bounding box center [508, 365] width 8 height 8
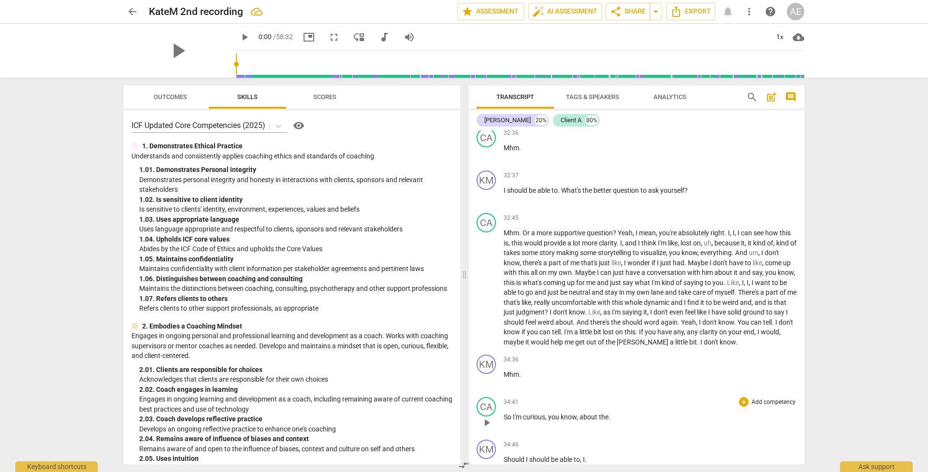
scroll to position [4465, 0]
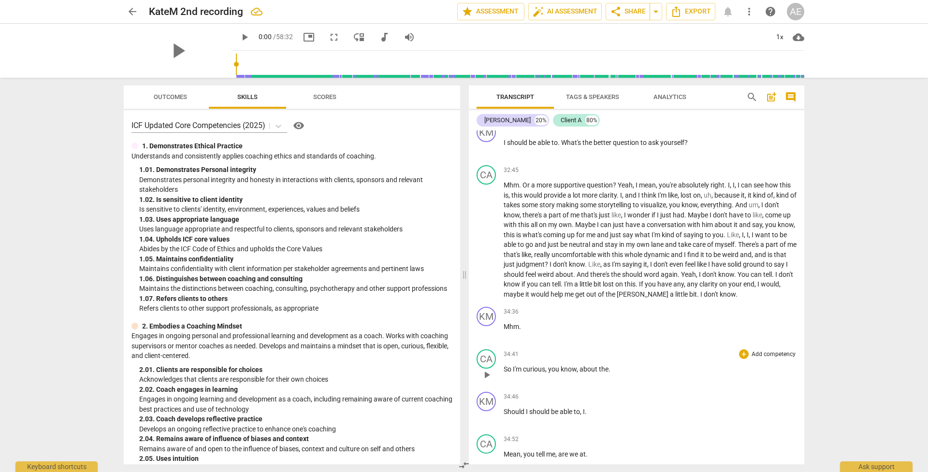
click at [341, 365] on span "So" at bounding box center [508, 369] width 9 height 8
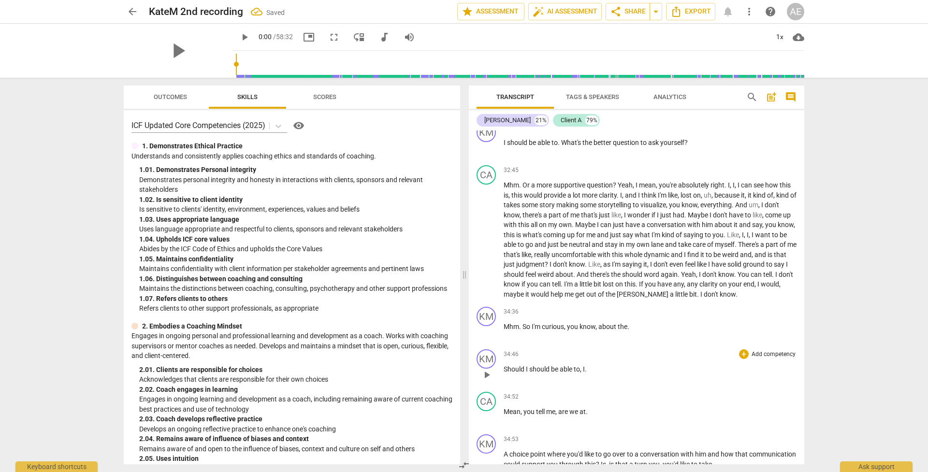
click at [341, 369] on div "play_arrow pause" at bounding box center [491, 375] width 25 height 13
click at [341, 365] on span "Should" at bounding box center [515, 369] width 22 height 8
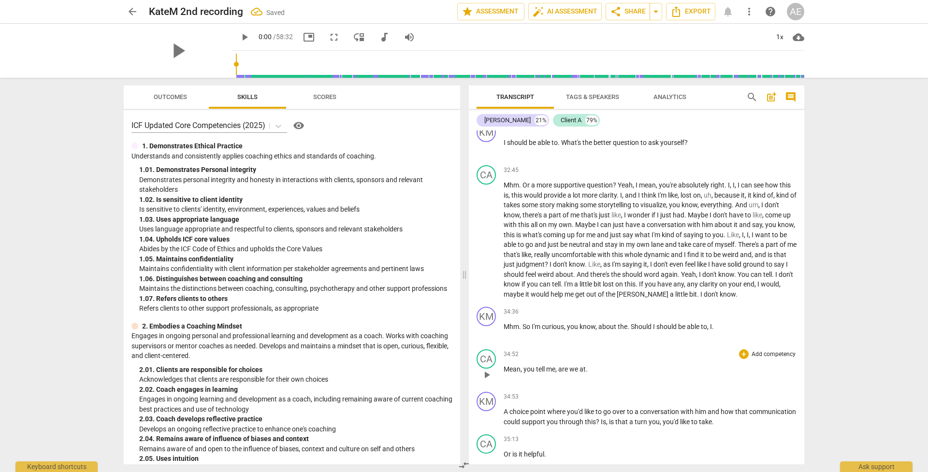
click at [341, 365] on span "Mean" at bounding box center [512, 369] width 17 height 8
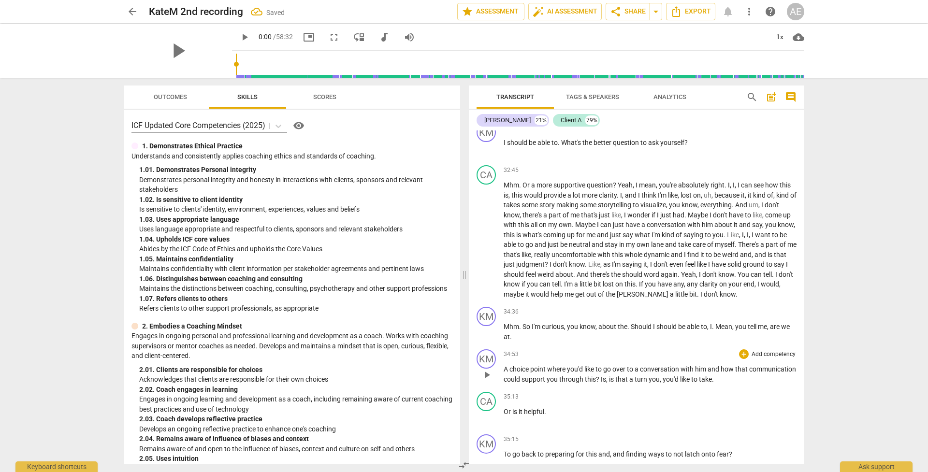
click at [341, 365] on span "A" at bounding box center [507, 369] width 6 height 8
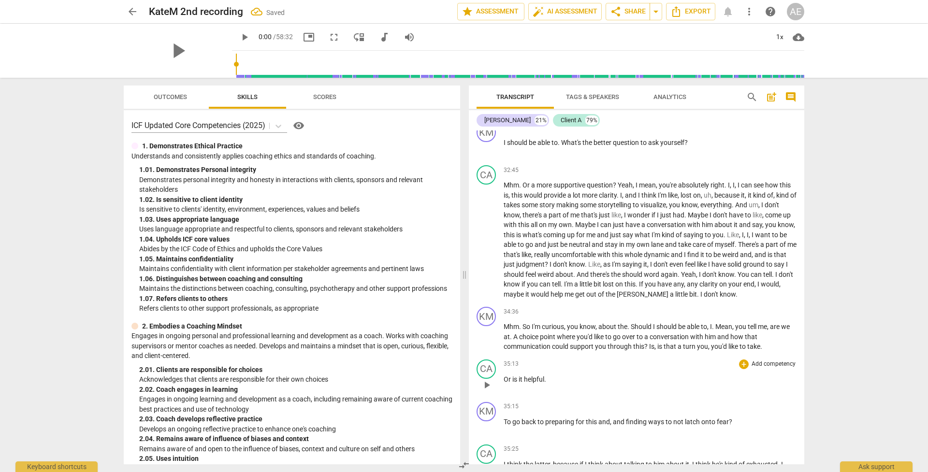
click at [341, 375] on span "Or" at bounding box center [508, 379] width 9 height 8
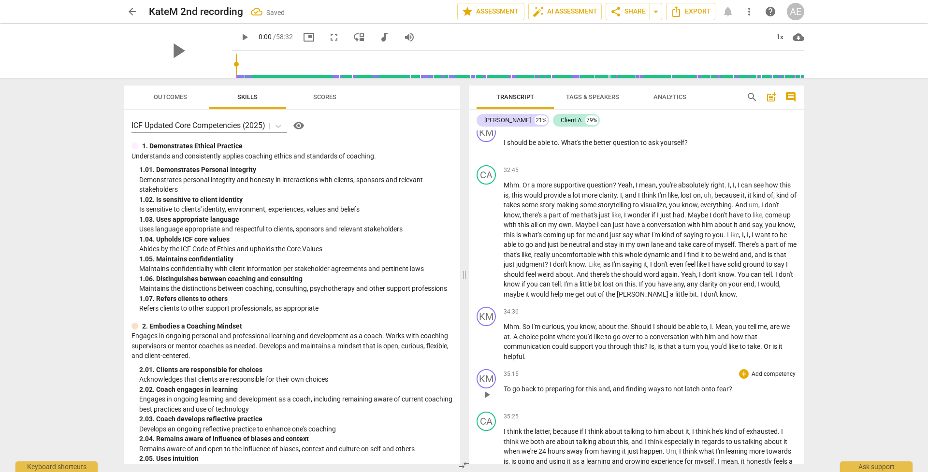
click at [341, 385] on span "To" at bounding box center [508, 389] width 9 height 8
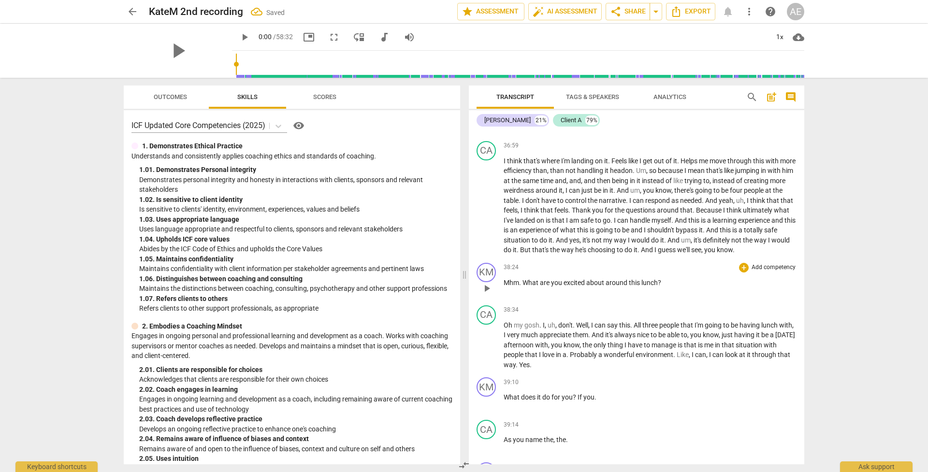
scroll to position [4944, 0]
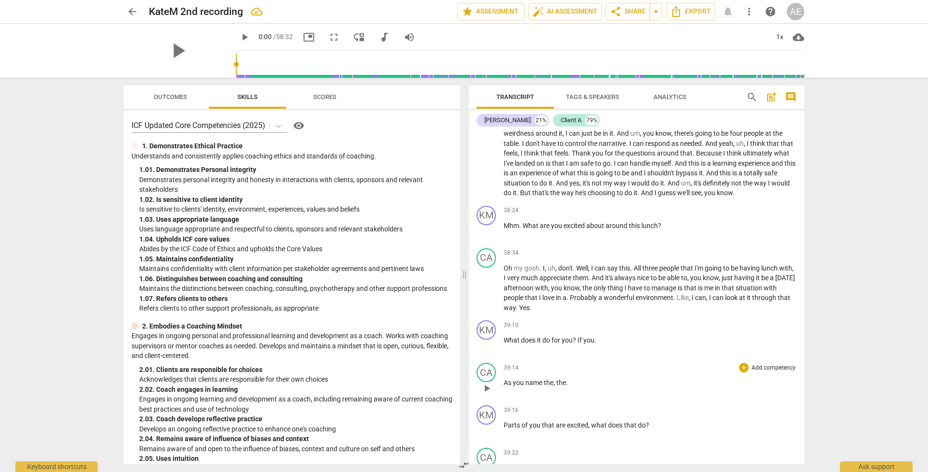
click at [341, 379] on span "As" at bounding box center [508, 383] width 9 height 8
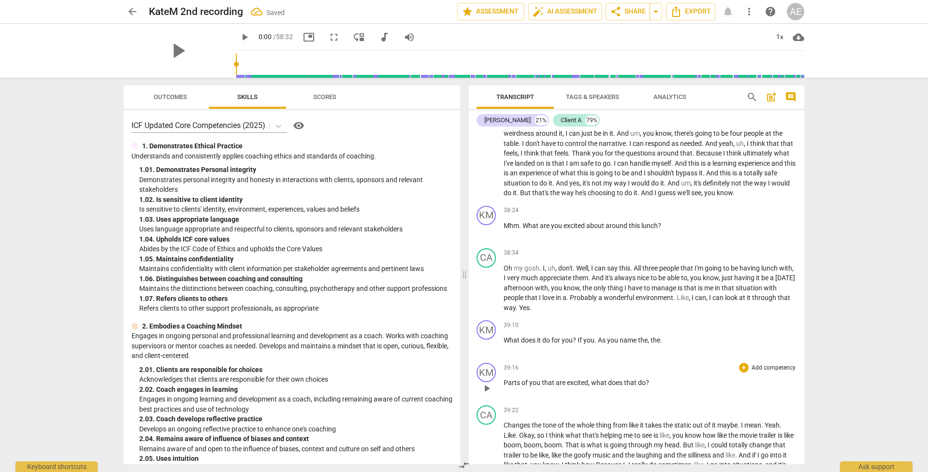
click at [341, 379] on span "Parts" at bounding box center [513, 383] width 18 height 8
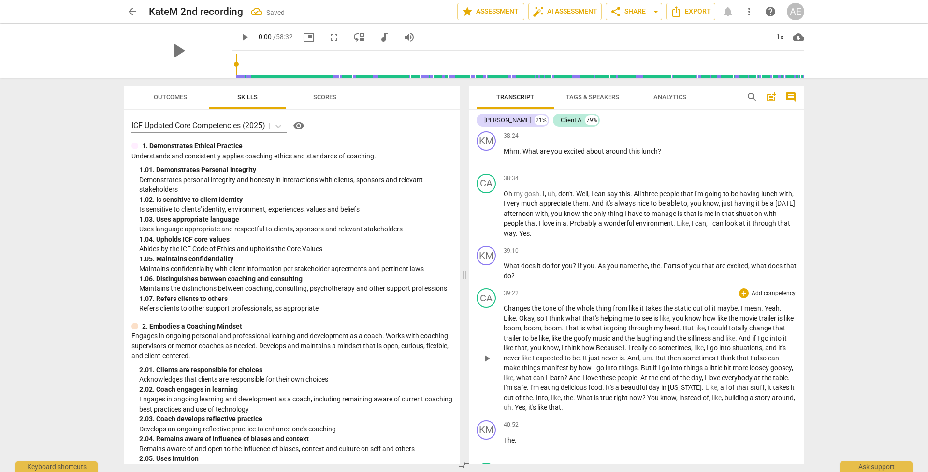
scroll to position [5068, 0]
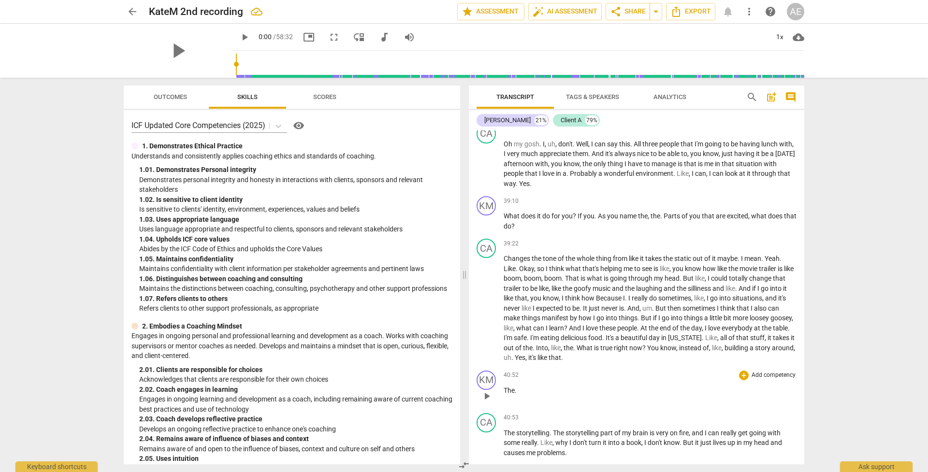
click at [341, 387] on span "The" at bounding box center [509, 391] width 11 height 8
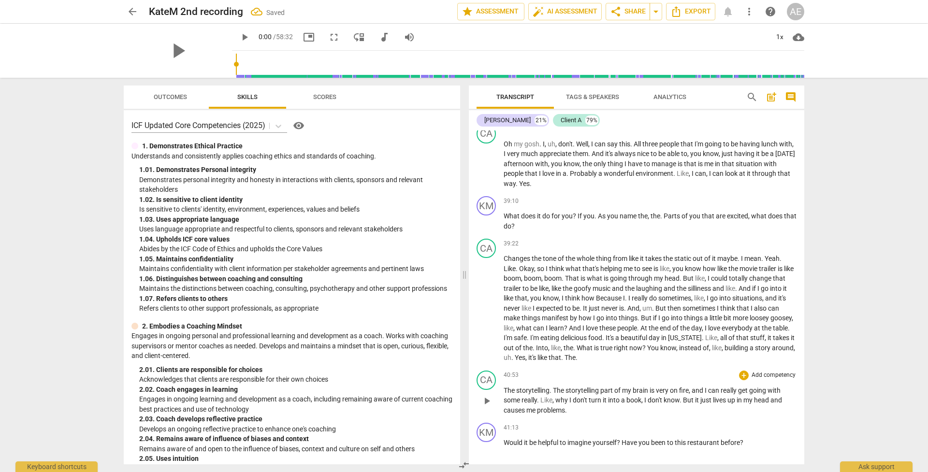
click at [341, 387] on span "The" at bounding box center [510, 391] width 13 height 8
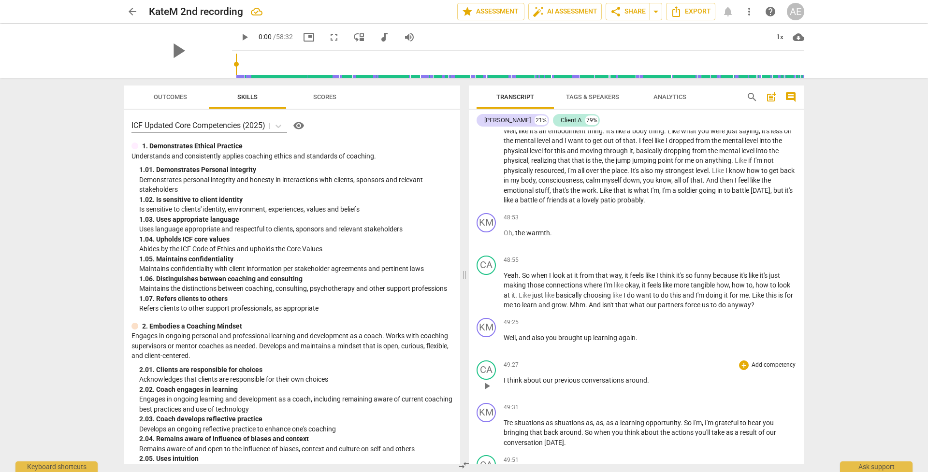
scroll to position [6285, 0]
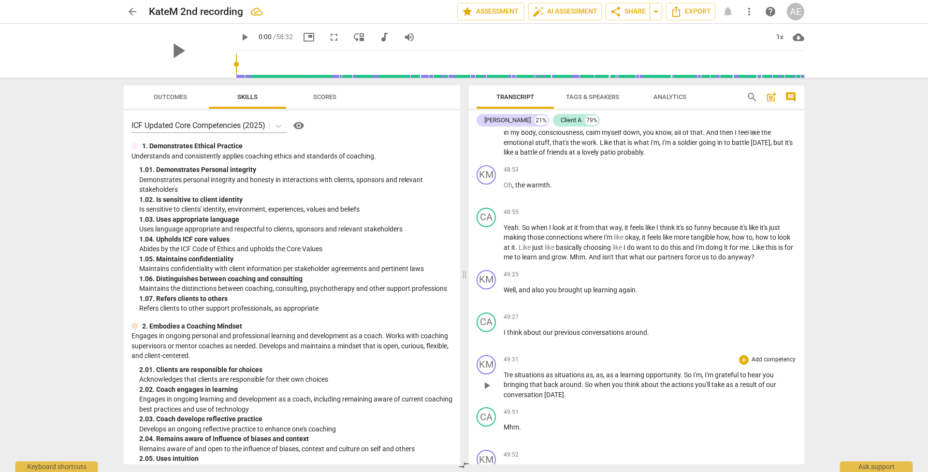
click at [341, 371] on span "Tre" at bounding box center [509, 375] width 11 height 8
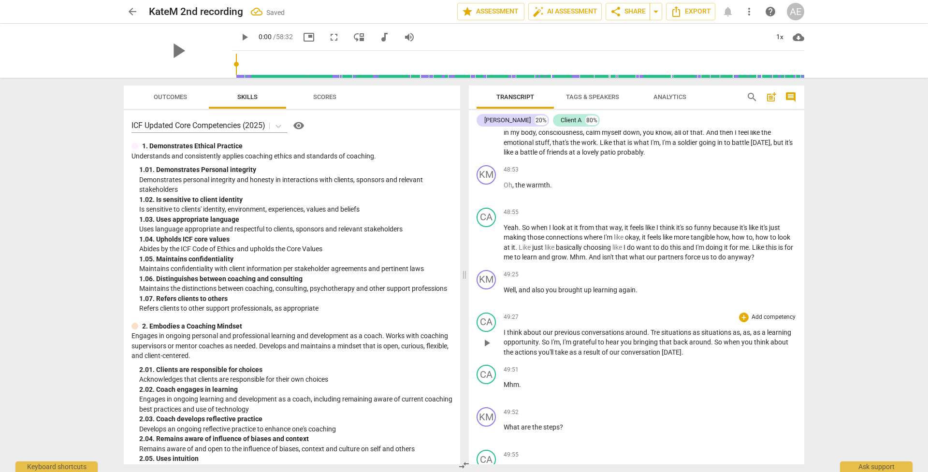
click at [341, 329] on span "I" at bounding box center [505, 333] width 3 height 8
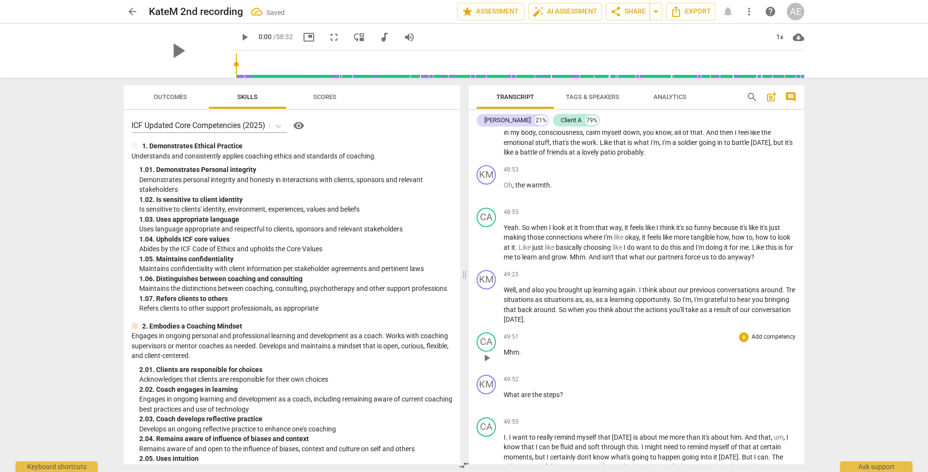
click at [341, 348] on span "Mhm" at bounding box center [511, 352] width 15 height 8
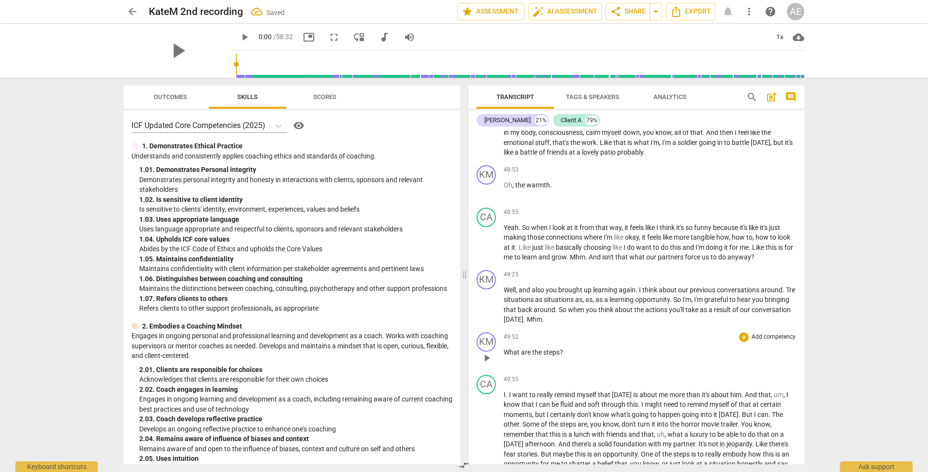
click at [341, 348] on span "What" at bounding box center [512, 352] width 17 height 8
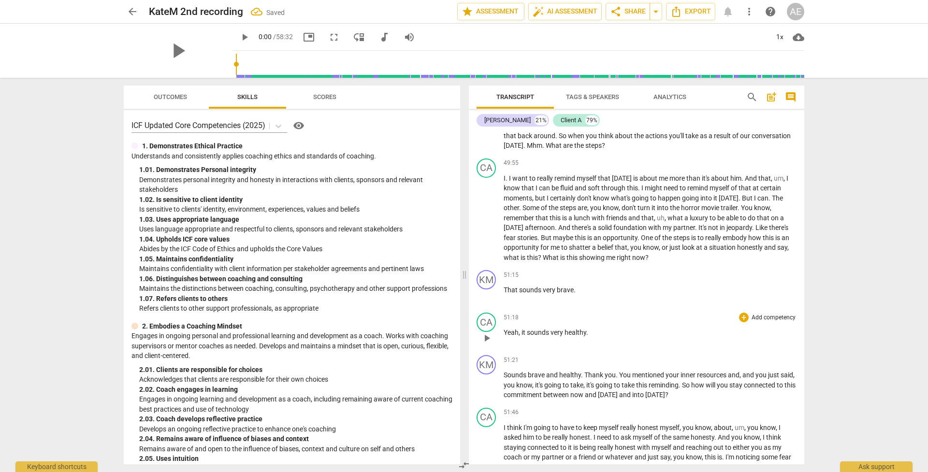
scroll to position [6497, 0]
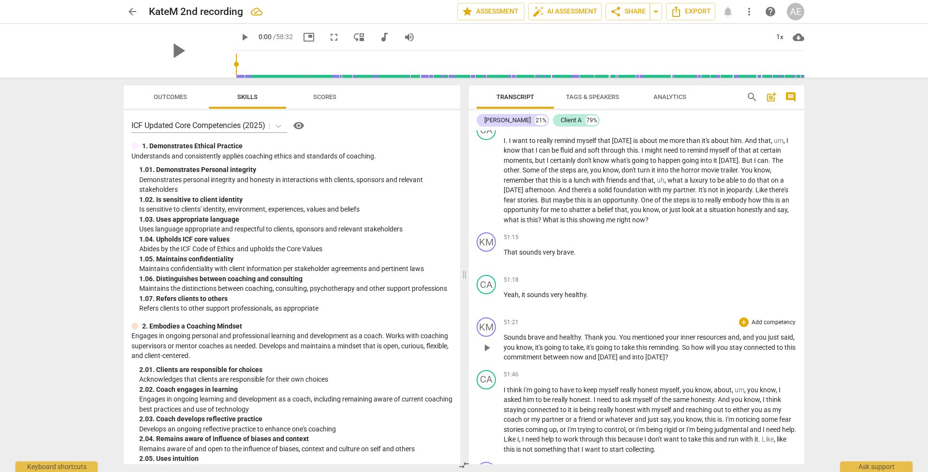
click at [341, 333] on span "Thank" at bounding box center [594, 337] width 20 height 8
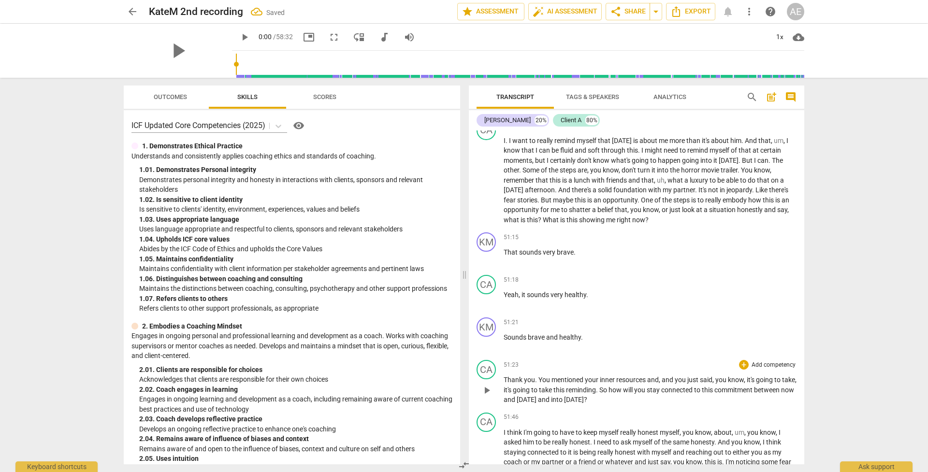
click at [341, 376] on span "You" at bounding box center [544, 380] width 13 height 8
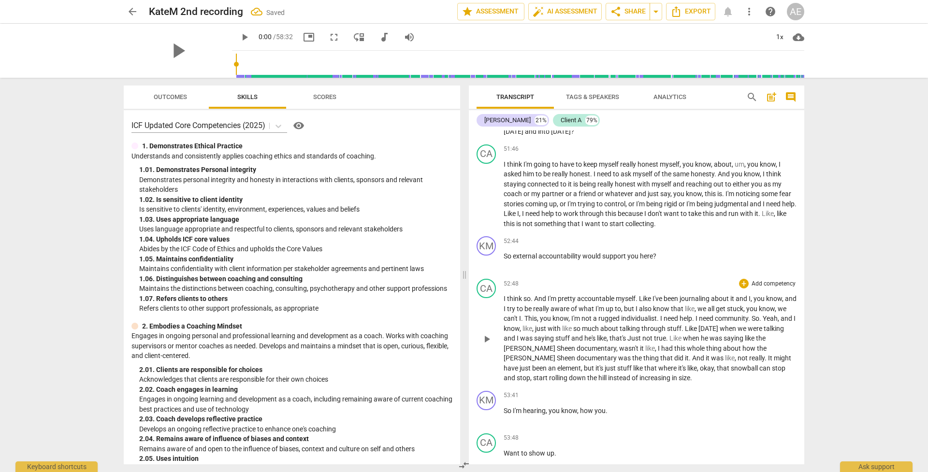
scroll to position [6859, 0]
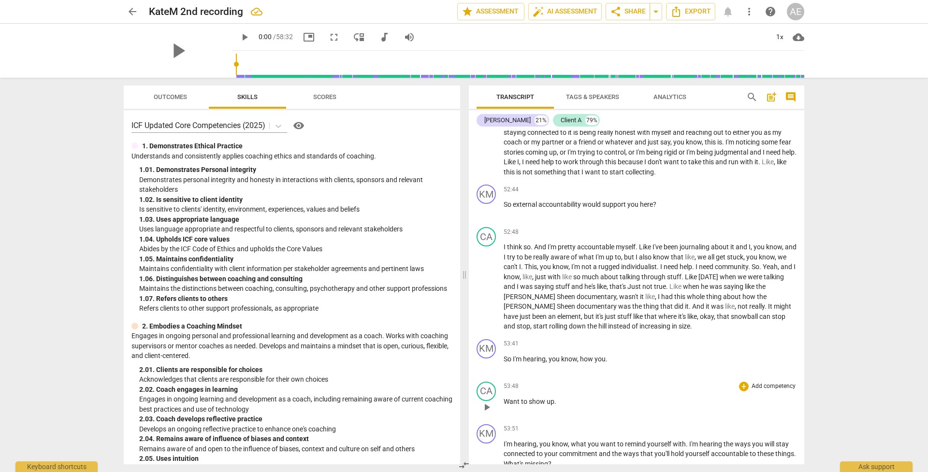
click at [341, 398] on span "Want" at bounding box center [512, 402] width 17 height 8
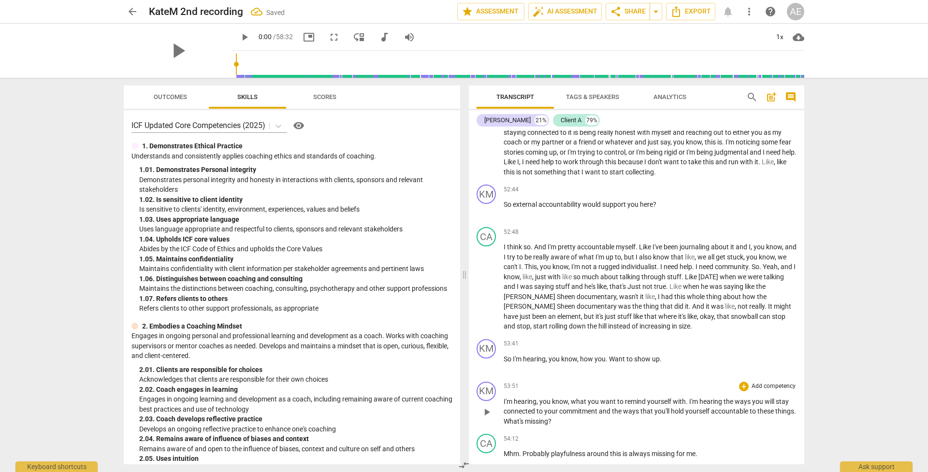
click at [341, 401] on div "play_arrow pause" at bounding box center [491, 412] width 25 height 23
click at [341, 398] on span "I'm" at bounding box center [509, 402] width 10 height 8
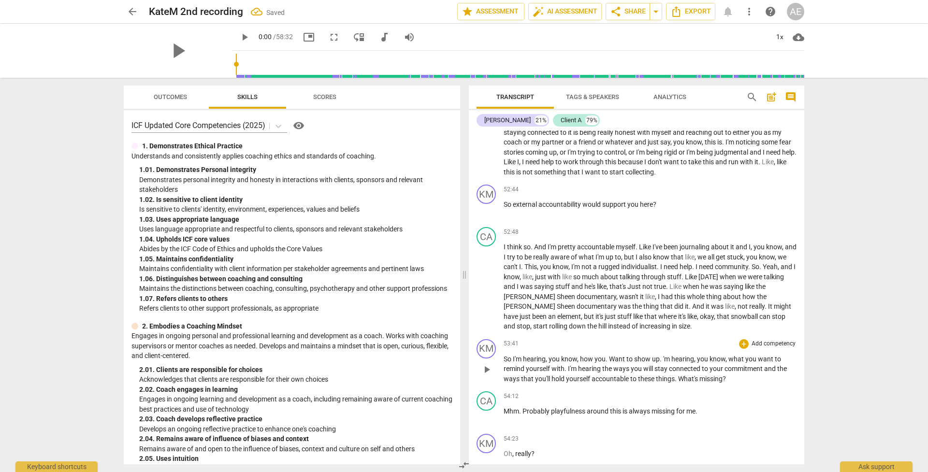
click at [341, 355] on span "." at bounding box center [661, 359] width 3 height 8
click at [341, 407] on span "Probably" at bounding box center [536, 411] width 29 height 8
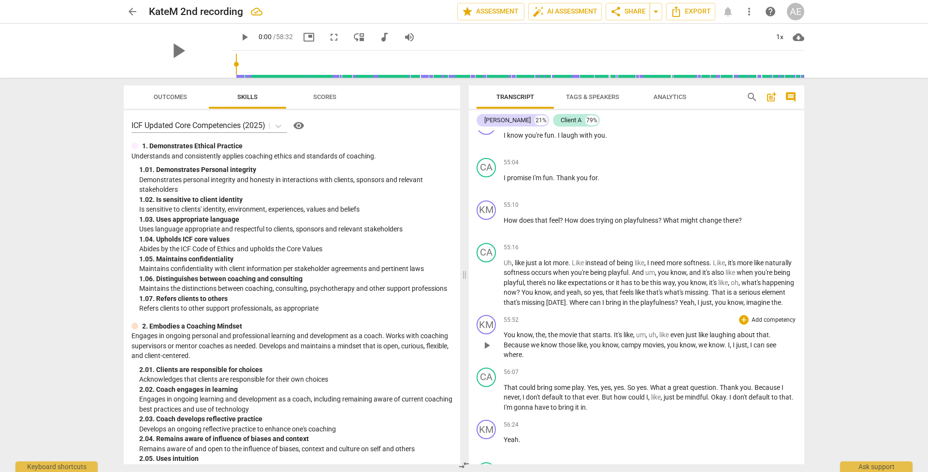
scroll to position [7416, 0]
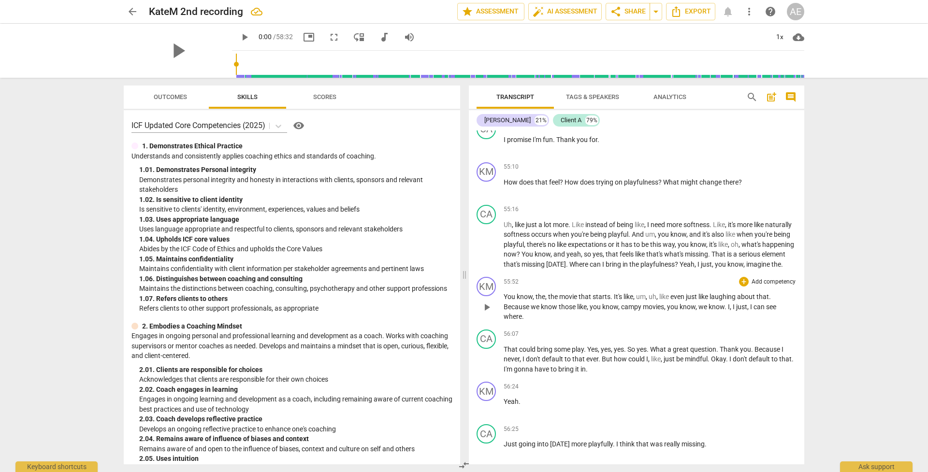
click at [341, 293] on span "You" at bounding box center [510, 297] width 13 height 8
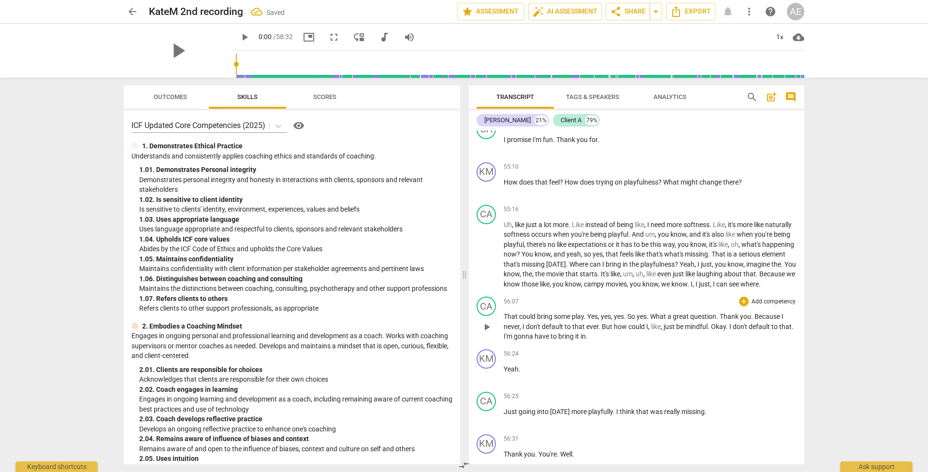
click at [341, 313] on span "That" at bounding box center [511, 317] width 15 height 8
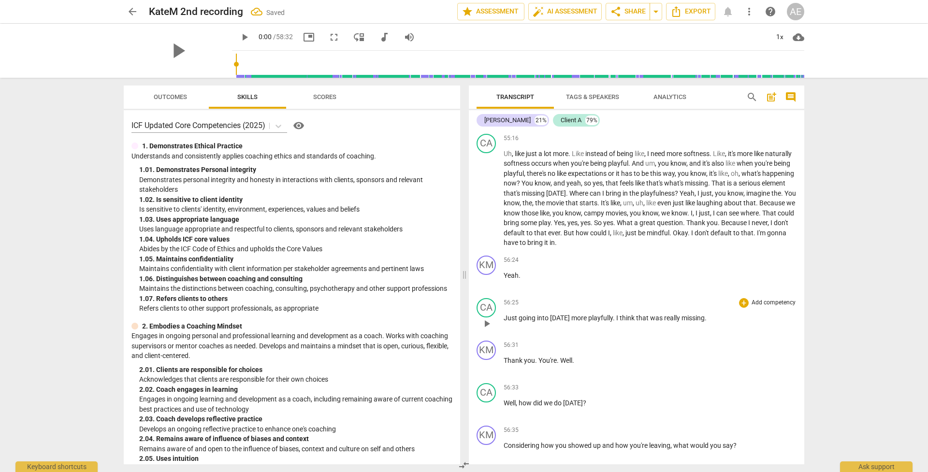
scroll to position [7508, 0]
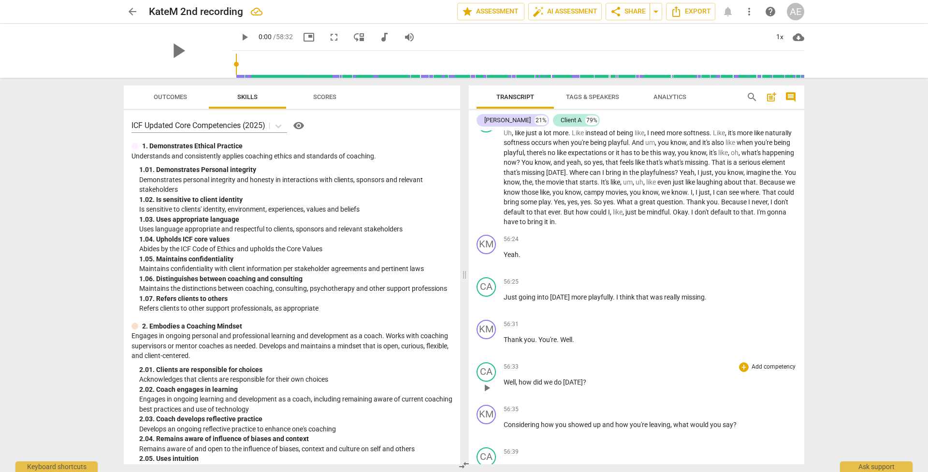
click at [341, 378] on span "Well" at bounding box center [510, 382] width 12 height 8
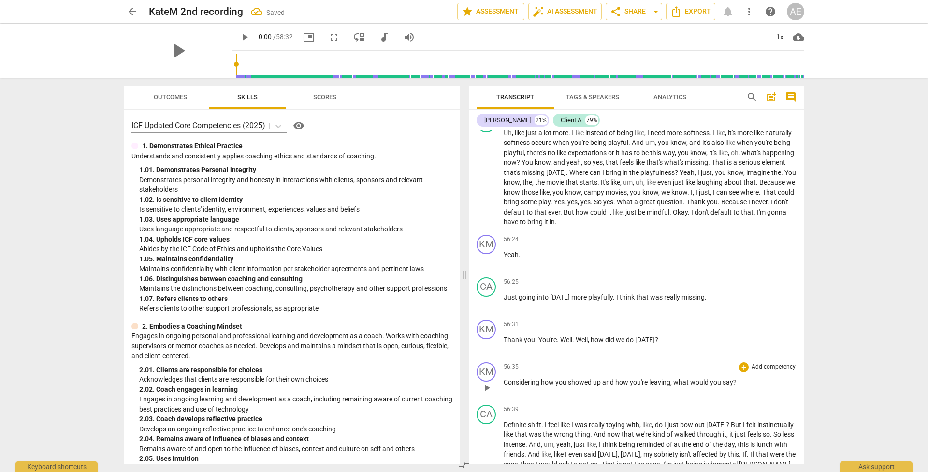
click at [341, 378] on span "Considering" at bounding box center [522, 382] width 37 height 8
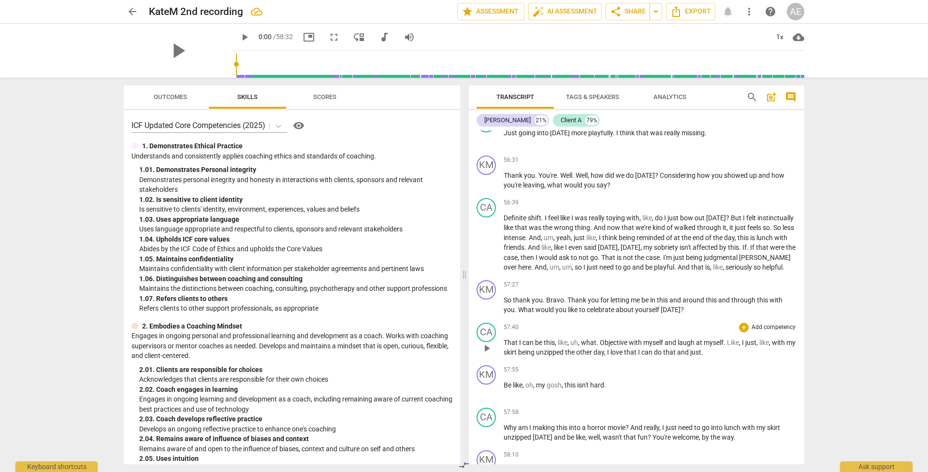
scroll to position [7716, 0]
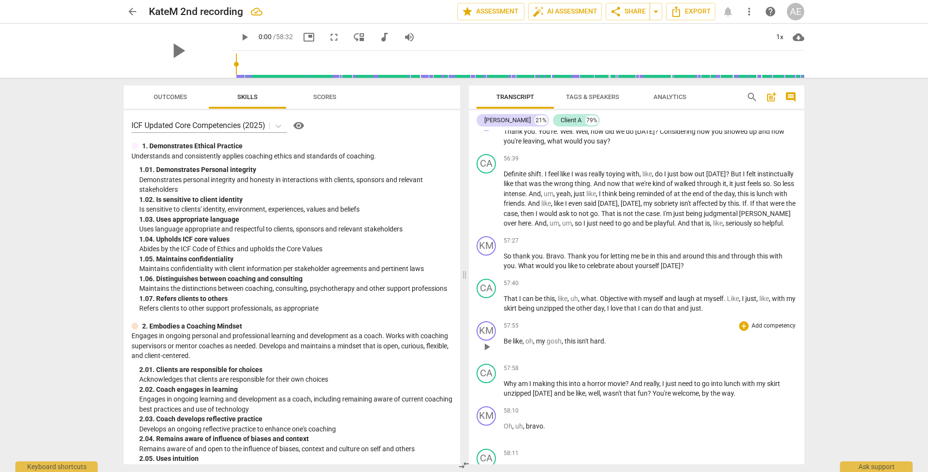
click at [341, 337] on span "Be" at bounding box center [508, 341] width 9 height 8
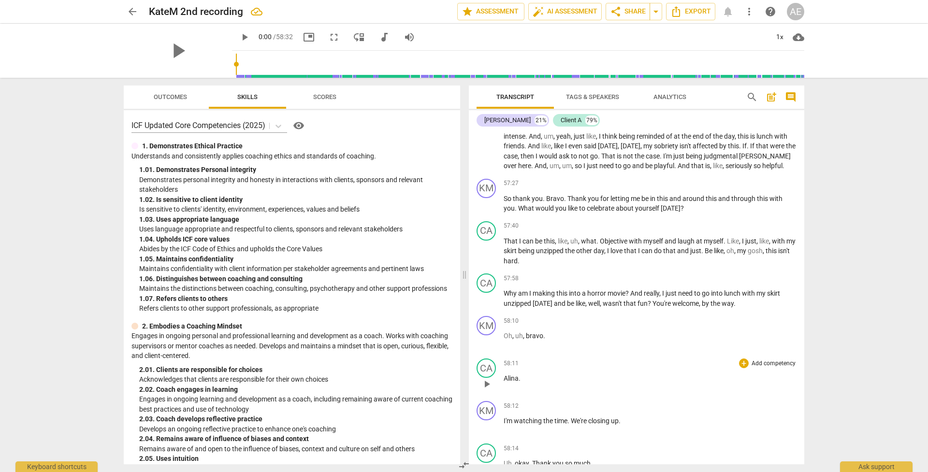
scroll to position [7786, 0]
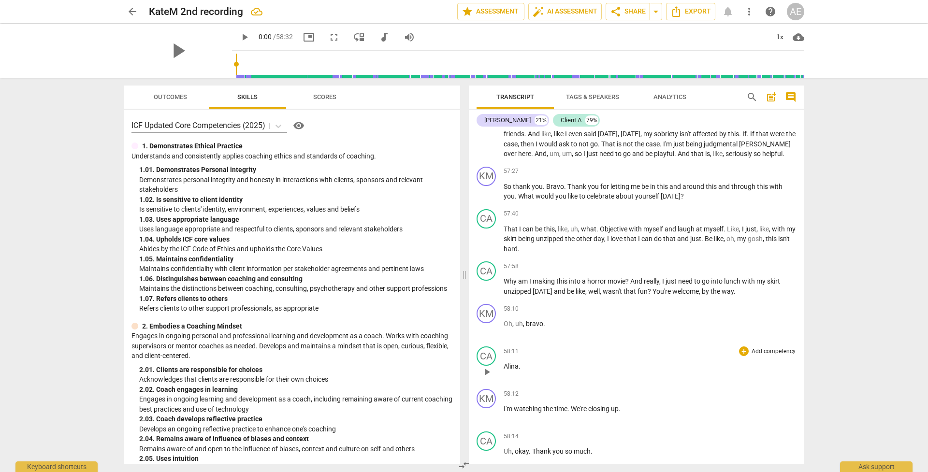
click at [341, 362] on span "Alina" at bounding box center [511, 366] width 15 height 8
click at [341, 362] on span "I'm" at bounding box center [509, 366] width 10 height 8
click at [341, 362] on span "Uh" at bounding box center [508, 366] width 8 height 8
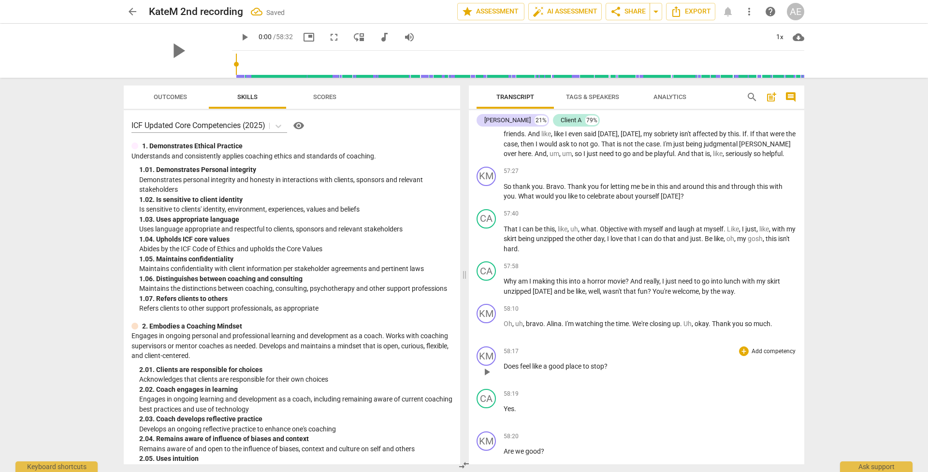
click at [341, 362] on span "Does" at bounding box center [512, 366] width 16 height 8
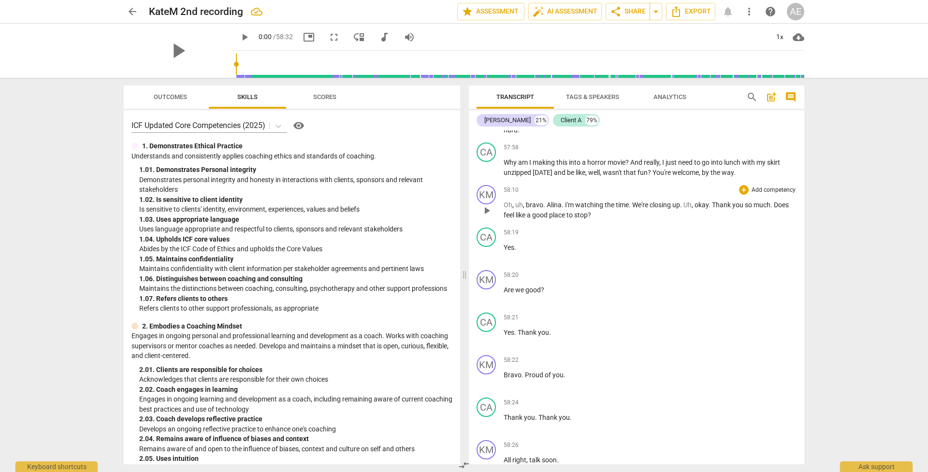
scroll to position [8007, 0]
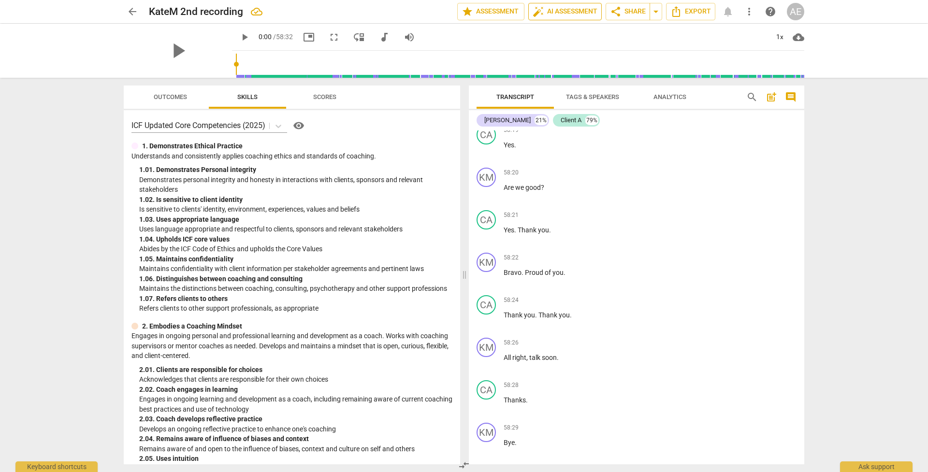
click at [341, 11] on span "auto_fix_high AI Assessment" at bounding box center [565, 12] width 65 height 12
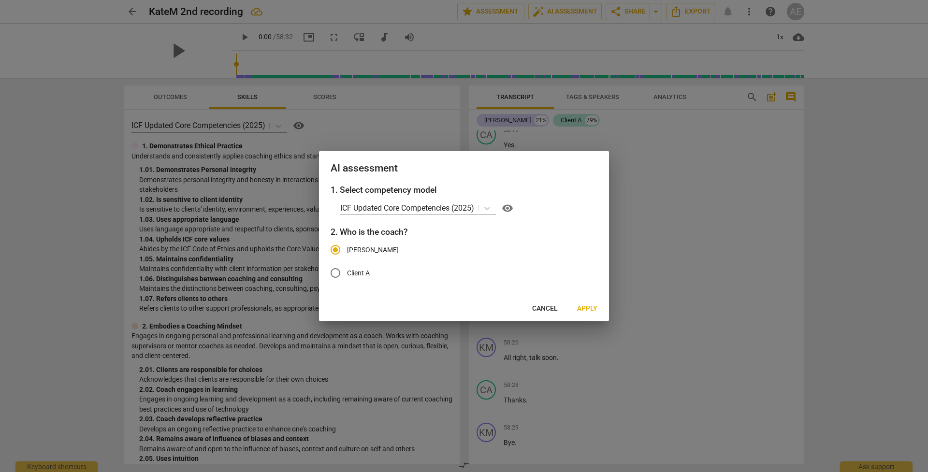
click at [341, 302] on button "Apply" at bounding box center [587, 308] width 36 height 17
